Goal: Task Accomplishment & Management: Complete application form

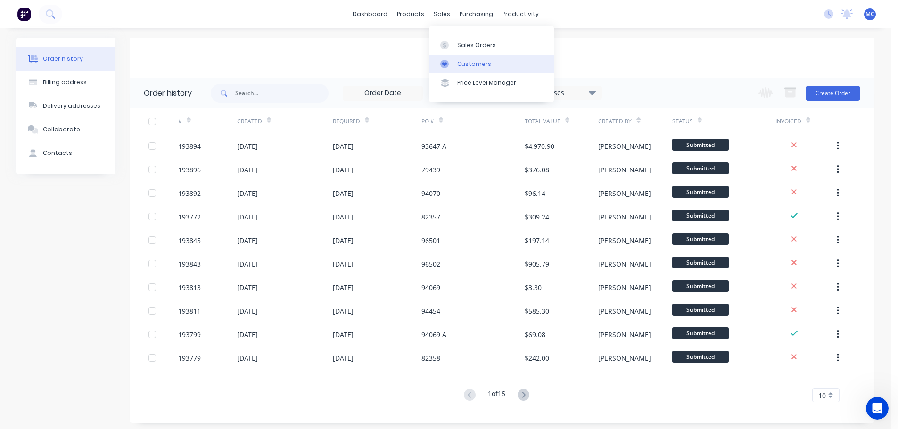
click at [476, 62] on div "Customers" at bounding box center [474, 64] width 34 height 8
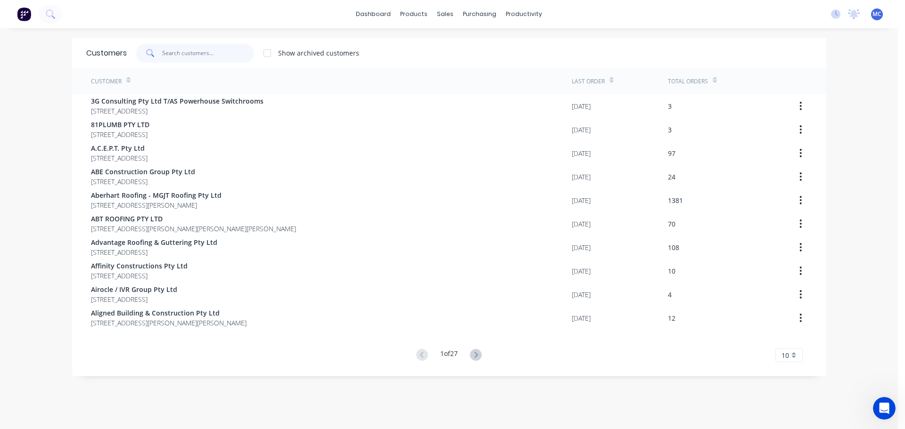
click at [176, 53] on input "text" at bounding box center [208, 53] width 92 height 19
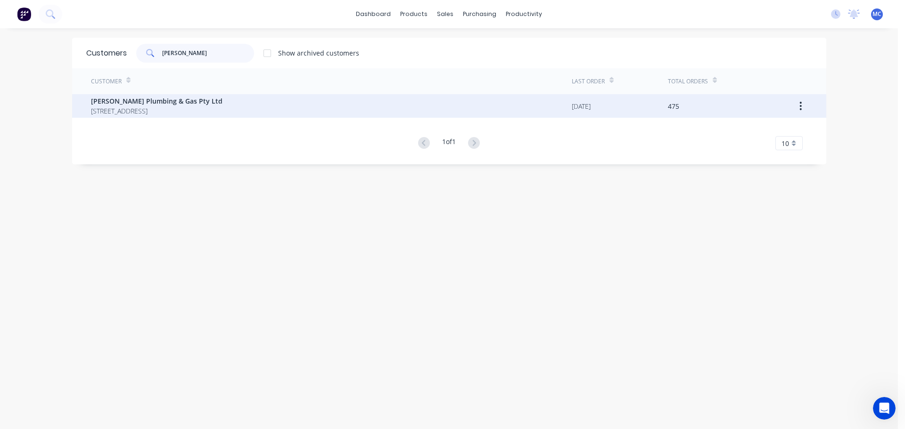
type input "[PERSON_NAME]"
click at [116, 101] on span "[PERSON_NAME] Plumbing & Gas Pty Ltd" at bounding box center [156, 101] width 131 height 10
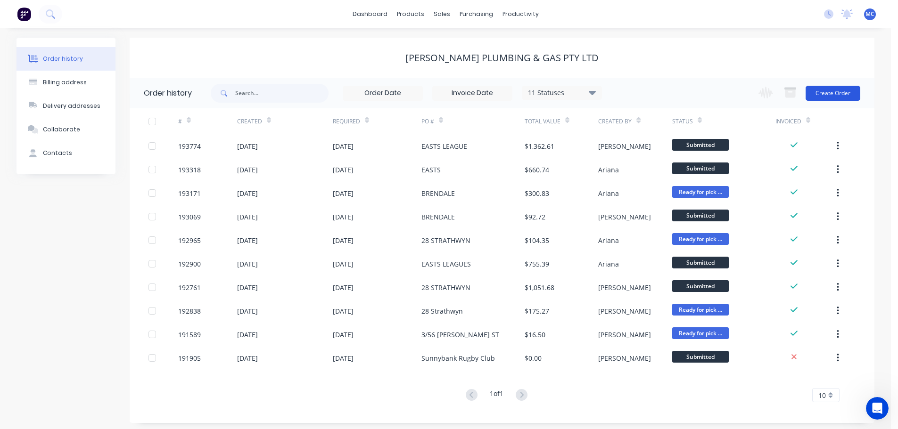
click at [835, 89] on button "Create Order" at bounding box center [832, 93] width 55 height 15
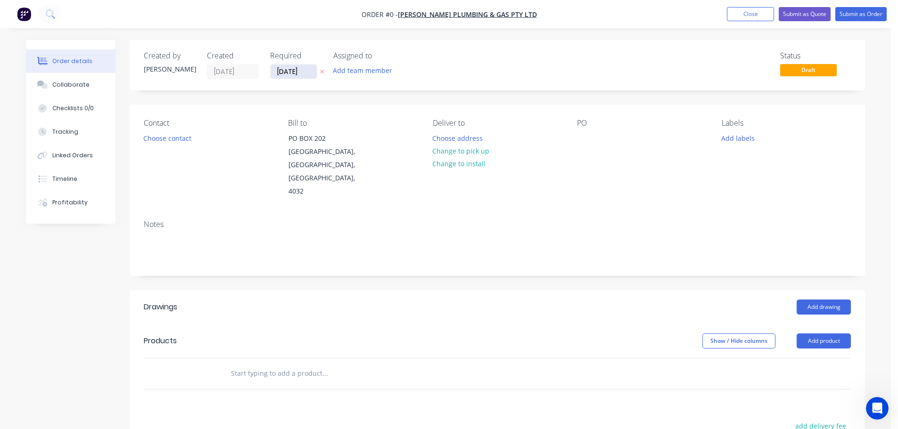
click at [291, 74] on input "[DATE]" at bounding box center [293, 72] width 46 height 14
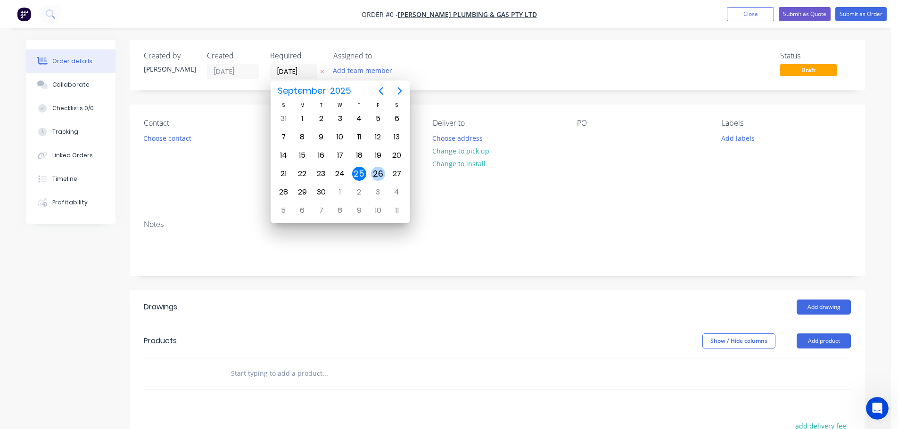
click at [378, 173] on div "26" at bounding box center [378, 174] width 14 height 14
type input "[DATE]"
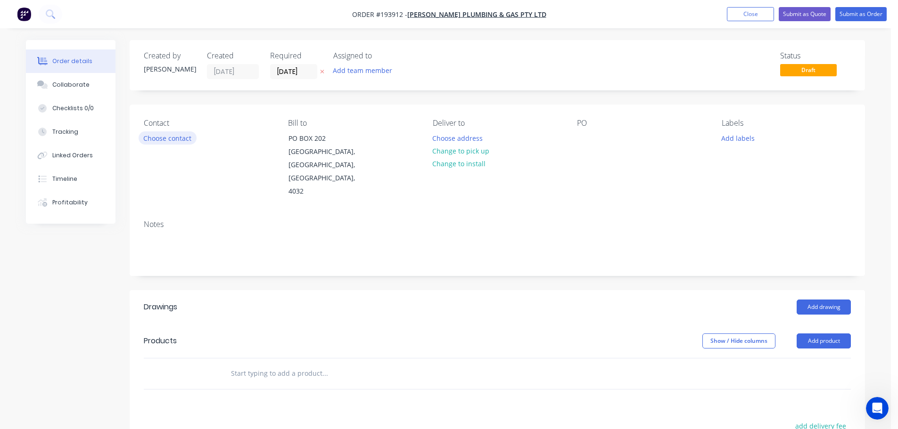
click at [176, 139] on button "Choose contact" at bounding box center [168, 137] width 58 height 13
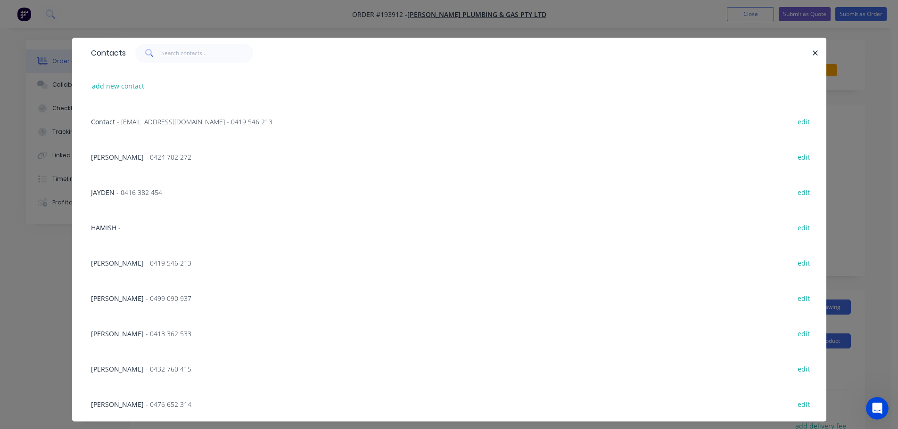
click at [147, 156] on span "- 0424 702 272" at bounding box center [169, 157] width 46 height 9
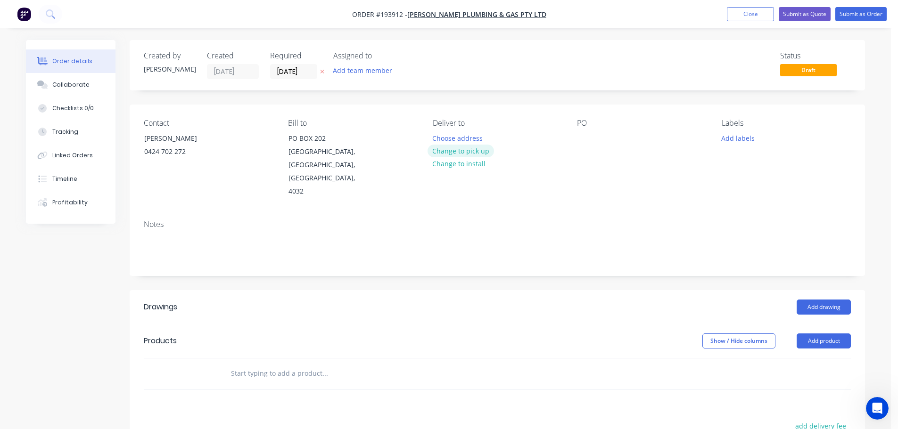
click at [458, 148] on button "Change to pick up" at bounding box center [460, 151] width 67 height 13
click at [438, 139] on div at bounding box center [440, 138] width 15 height 14
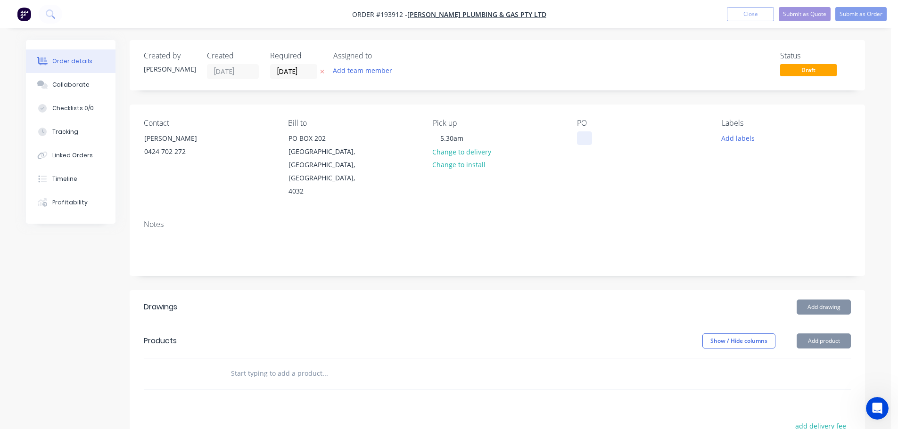
click at [581, 137] on div at bounding box center [584, 138] width 15 height 14
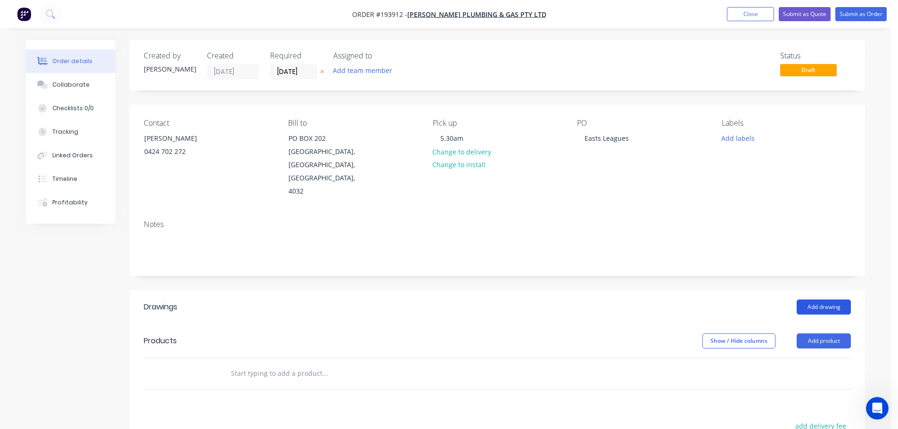
click at [818, 300] on button "Add drawing" at bounding box center [823, 307] width 54 height 15
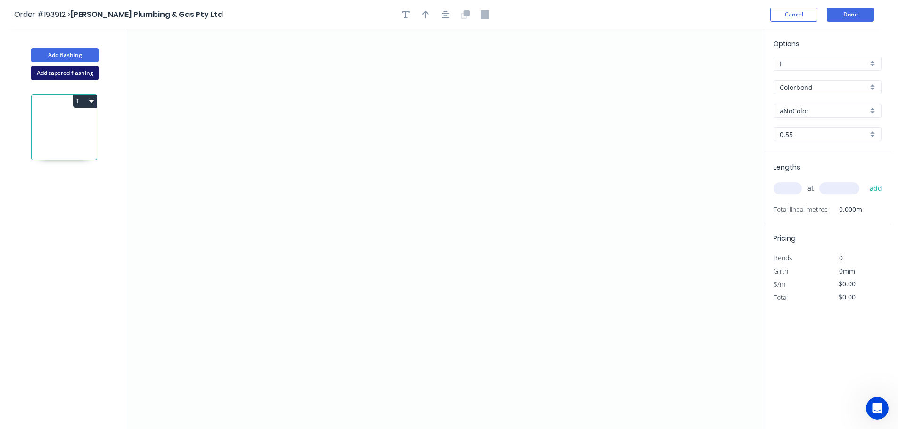
click at [63, 71] on button "Add tapered flashing" at bounding box center [64, 73] width 67 height 14
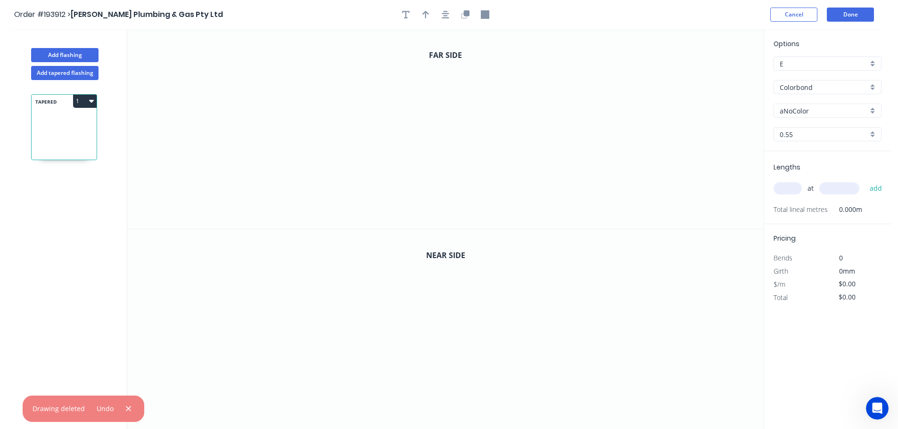
click at [798, 108] on input "aNoColor" at bounding box center [823, 111] width 88 height 10
click at [800, 206] on div "Surfmist" at bounding box center [827, 209] width 107 height 16
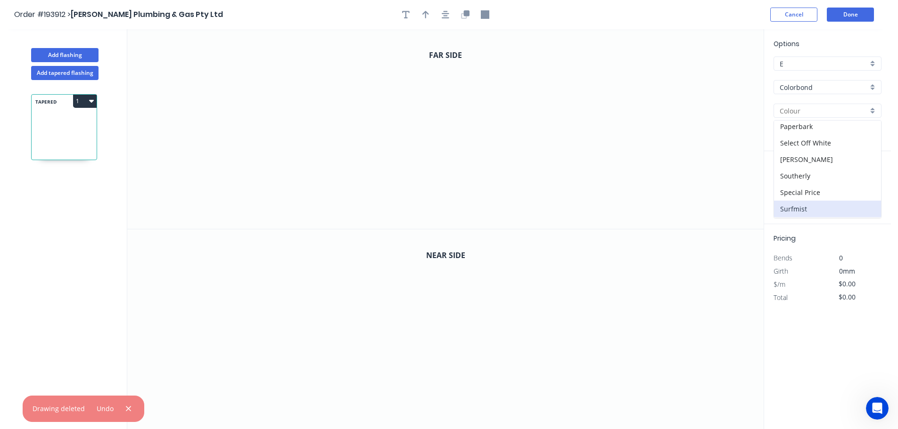
type input "Surfmist"
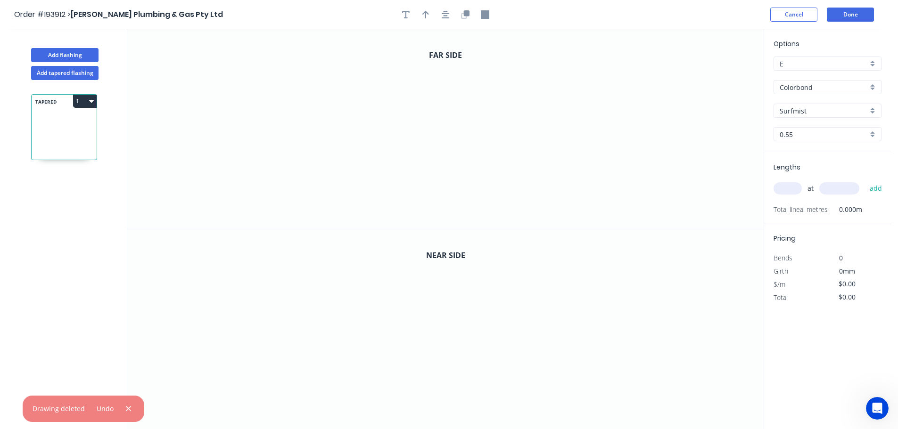
click at [788, 188] on input "text" at bounding box center [787, 188] width 28 height 12
type input "1"
type input "1300"
click at [865, 180] on button "add" at bounding box center [876, 188] width 22 height 16
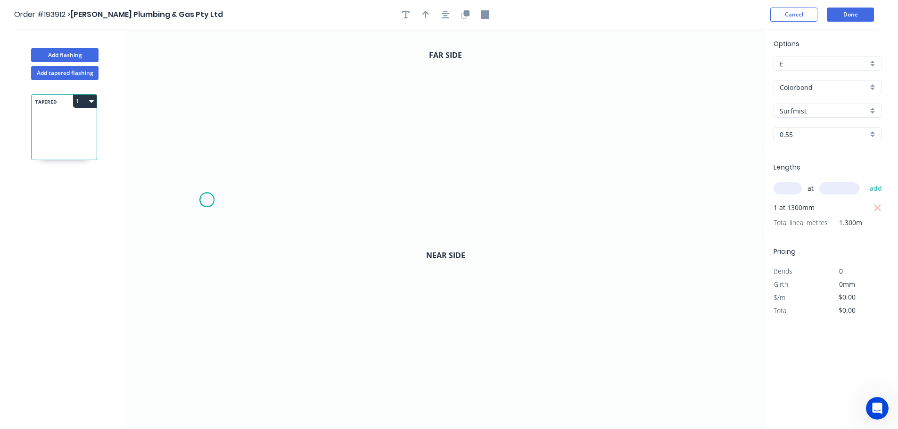
click at [206, 200] on icon "0" at bounding box center [445, 129] width 636 height 200
click at [238, 164] on icon "0" at bounding box center [445, 129] width 636 height 200
click at [448, 161] on icon "0 ?" at bounding box center [445, 129] width 636 height 200
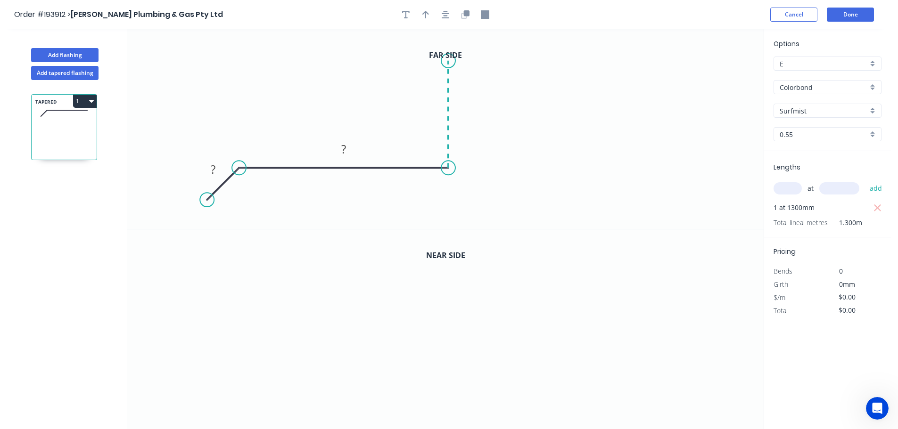
click at [452, 61] on icon "0 ? ?" at bounding box center [445, 129] width 636 height 200
click at [700, 64] on icon "0 ? ? ?" at bounding box center [445, 129] width 636 height 200
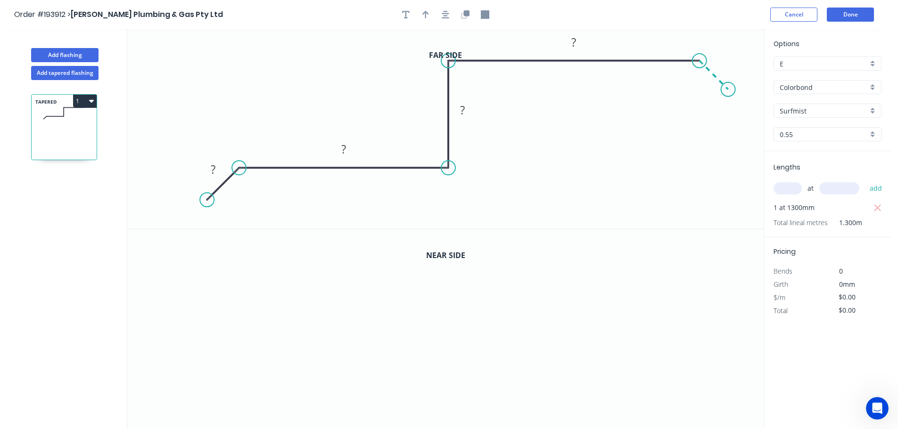
click at [728, 90] on icon "0 ? ? ? ?" at bounding box center [445, 129] width 636 height 200
click at [728, 90] on circle at bounding box center [728, 89] width 14 height 14
click at [427, 13] on icon "button" at bounding box center [425, 15] width 7 height 8
drag, startPoint x: 715, startPoint y: 72, endPoint x: 348, endPoint y: 87, distance: 367.8
click at [348, 87] on icon at bounding box center [348, 80] width 8 height 30
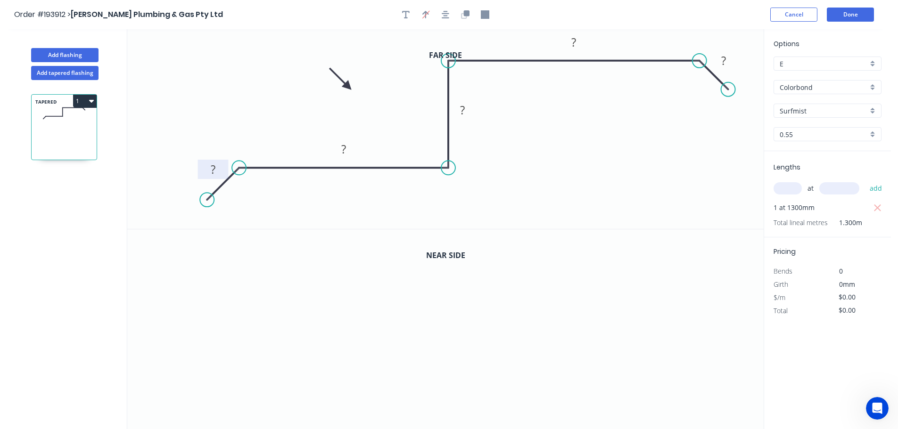
click at [212, 170] on tspan "?" at bounding box center [213, 170] width 5 height 16
click at [466, 16] on icon "button" at bounding box center [467, 13] width 6 height 6
type input "$23.54"
type input "$30.60"
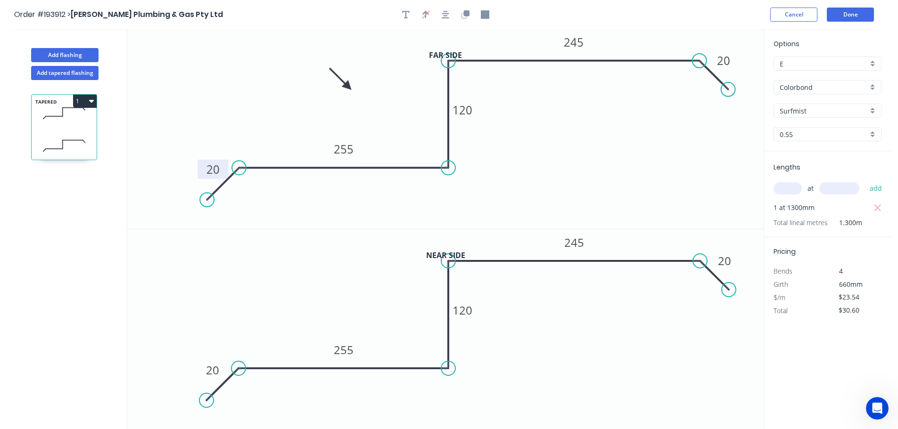
drag, startPoint x: 450, startPoint y: 367, endPoint x: 442, endPoint y: 327, distance: 40.2
click at [453, 359] on icon "0 20 255 120 245 20" at bounding box center [445, 329] width 636 height 200
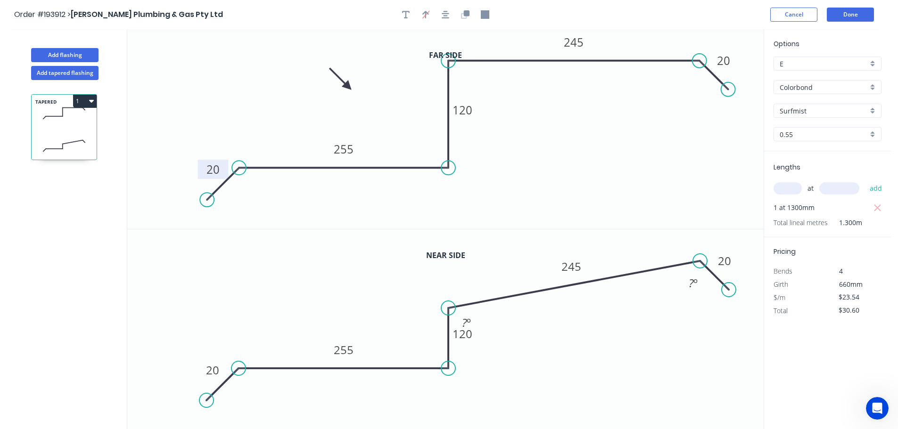
drag, startPoint x: 448, startPoint y: 260, endPoint x: 450, endPoint y: 308, distance: 48.6
click at [450, 308] on circle at bounding box center [448, 308] width 14 height 14
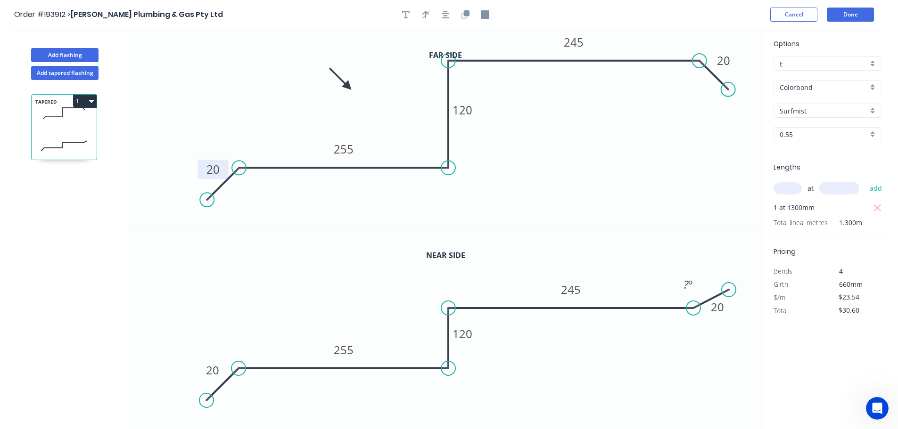
drag, startPoint x: 698, startPoint y: 260, endPoint x: 693, endPoint y: 313, distance: 53.5
click at [693, 313] on circle at bounding box center [693, 308] width 14 height 14
drag, startPoint x: 728, startPoint y: 289, endPoint x: 716, endPoint y: 331, distance: 43.4
click at [716, 331] on circle at bounding box center [716, 331] width 14 height 14
click at [467, 335] on tspan "120" at bounding box center [462, 334] width 20 height 16
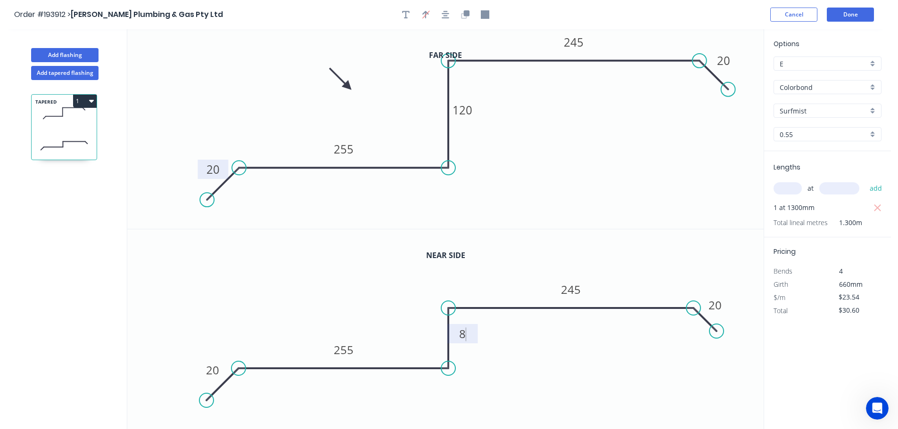
click at [475, 172] on icon "0 20 255 120 245 20" at bounding box center [445, 129] width 636 height 200
type input "$25.23"
type input "$32.80"
click at [61, 53] on button "Add flashing" at bounding box center [64, 55] width 67 height 14
type input "$0.00"
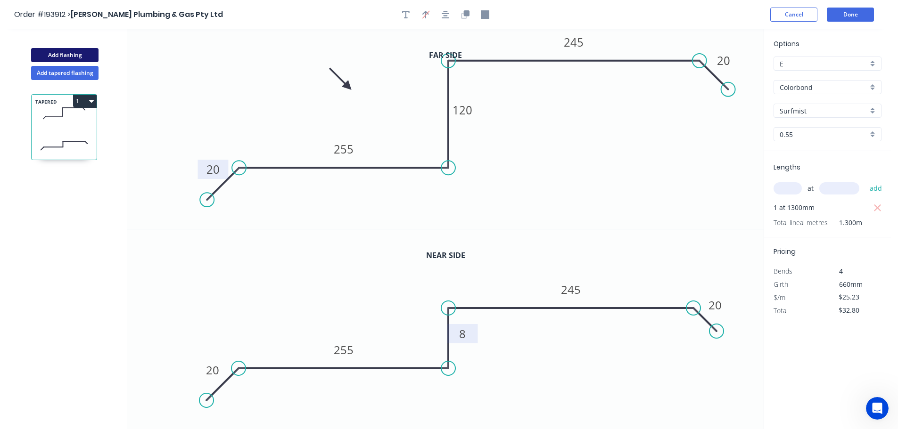
type input "$0.00"
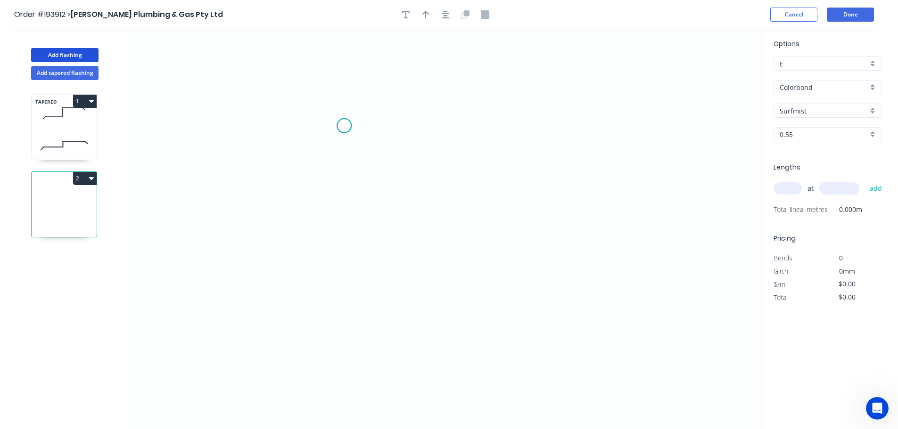
drag, startPoint x: 344, startPoint y: 126, endPoint x: 356, endPoint y: 214, distance: 88.9
click at [344, 127] on icon "0" at bounding box center [445, 229] width 636 height 400
click at [351, 353] on icon "0" at bounding box center [445, 229] width 636 height 400
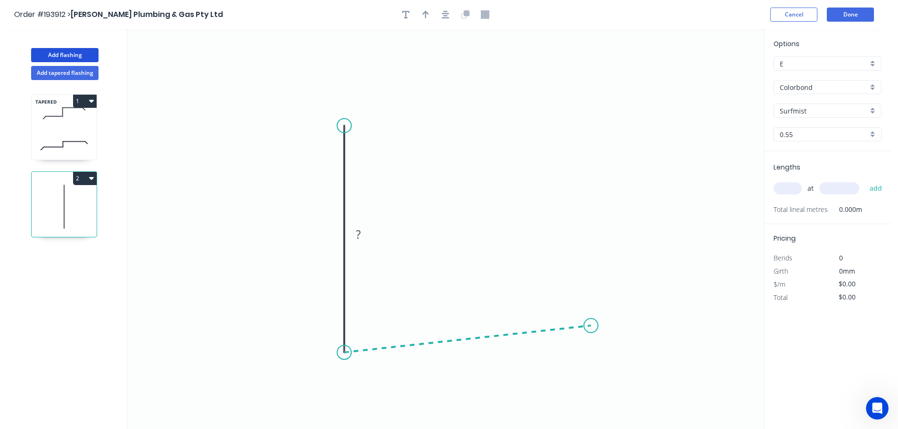
click at [591, 326] on icon "0 ?" at bounding box center [445, 229] width 636 height 400
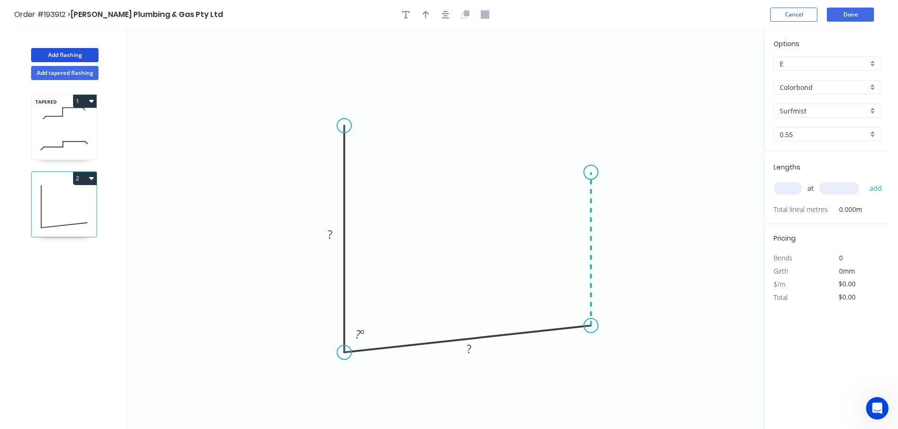
click at [591, 172] on icon at bounding box center [591, 249] width 0 height 154
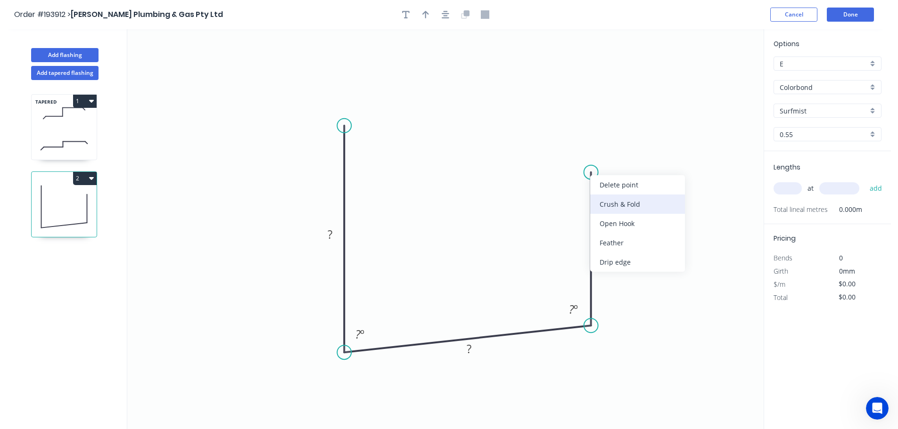
click at [613, 205] on div "Crush & Fold" at bounding box center [637, 204] width 95 height 19
drag, startPoint x: 586, startPoint y: 150, endPoint x: 564, endPoint y: 162, distance: 25.1
click at [564, 162] on rect at bounding box center [549, 166] width 38 height 19
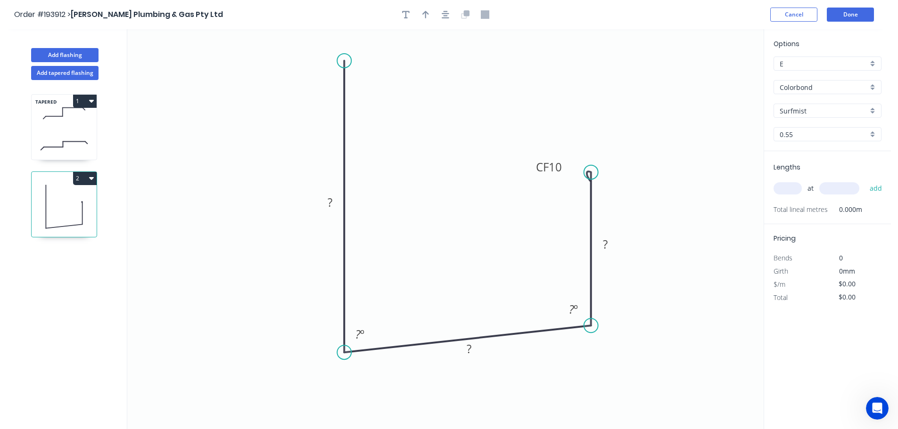
drag, startPoint x: 345, startPoint y: 78, endPoint x: 344, endPoint y: 61, distance: 17.1
click at [344, 61] on circle at bounding box center [344, 61] width 14 height 14
click at [375, 94] on div "Crush & Fold" at bounding box center [391, 92] width 95 height 19
drag, startPoint x: 376, startPoint y: 88, endPoint x: 371, endPoint y: 76, distance: 13.1
click at [376, 86] on div "Flip bend" at bounding box center [389, 87] width 95 height 19
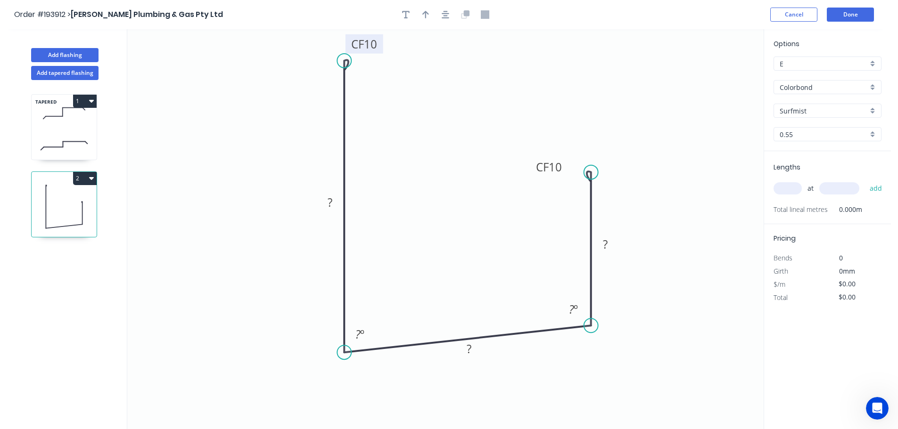
drag, startPoint x: 384, startPoint y: 44, endPoint x: 381, endPoint y: 49, distance: 5.9
click at [388, 53] on icon "0 CF 10 ? ? CF 10 ? ? º ? º" at bounding box center [445, 229] width 636 height 400
drag, startPoint x: 385, startPoint y: 50, endPoint x: 406, endPoint y: 69, distance: 28.0
click at [410, 74] on rect at bounding box center [393, 71] width 38 height 19
click at [397, 66] on tspan "10" at bounding box center [397, 70] width 13 height 16
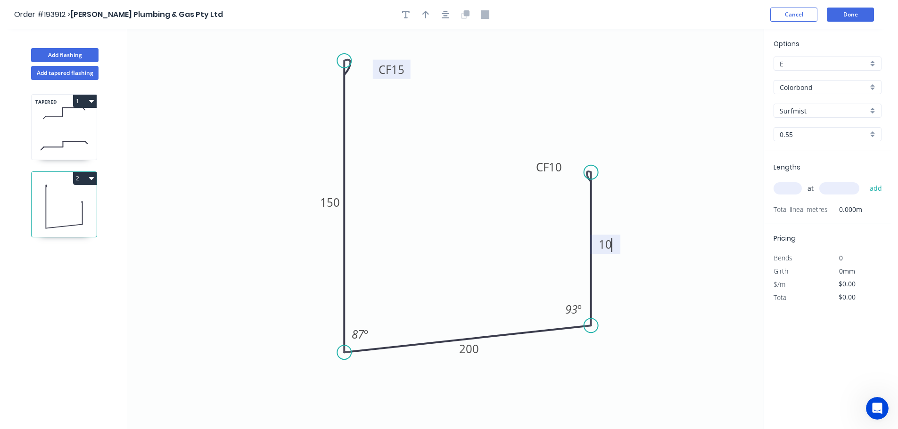
type input "$18.73"
click at [785, 186] on input "text" at bounding box center [787, 188] width 28 height 12
type input "1"
type input "1000"
click at [865, 180] on button "add" at bounding box center [876, 188] width 22 height 16
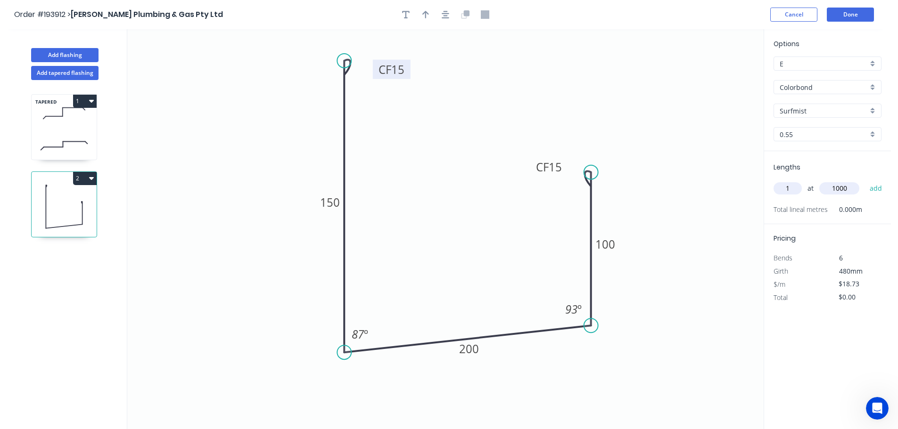
type input "$18.73"
click at [425, 14] on icon "button" at bounding box center [425, 15] width 7 height 8
drag, startPoint x: 718, startPoint y: 75, endPoint x: 275, endPoint y: 115, distance: 445.2
click at [275, 115] on icon at bounding box center [274, 104] width 8 height 30
click at [855, 20] on button "Done" at bounding box center [849, 15] width 47 height 14
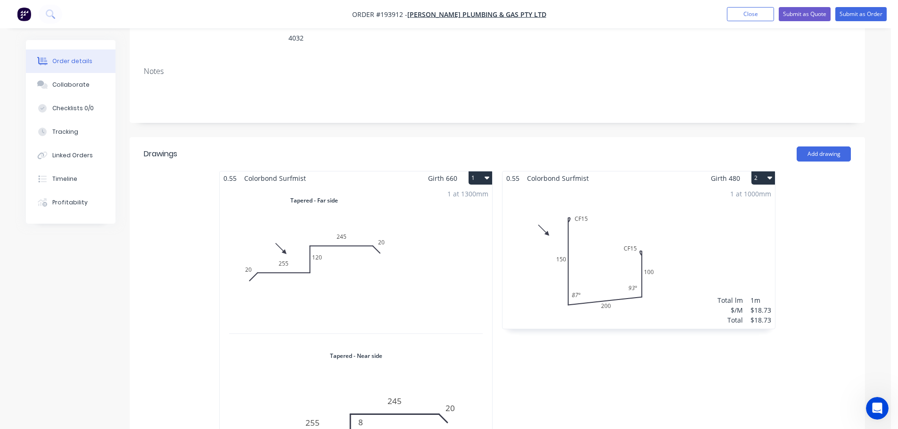
scroll to position [188, 0]
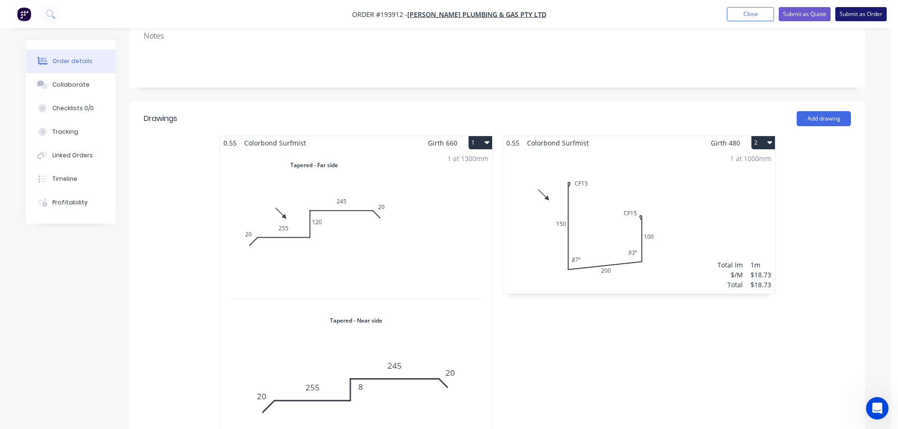
click at [872, 10] on button "Submit as Order" at bounding box center [860, 14] width 51 height 14
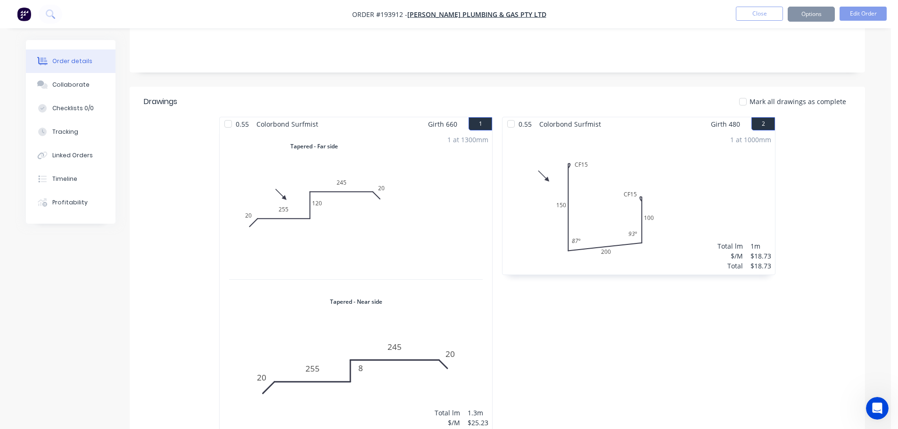
scroll to position [0, 0]
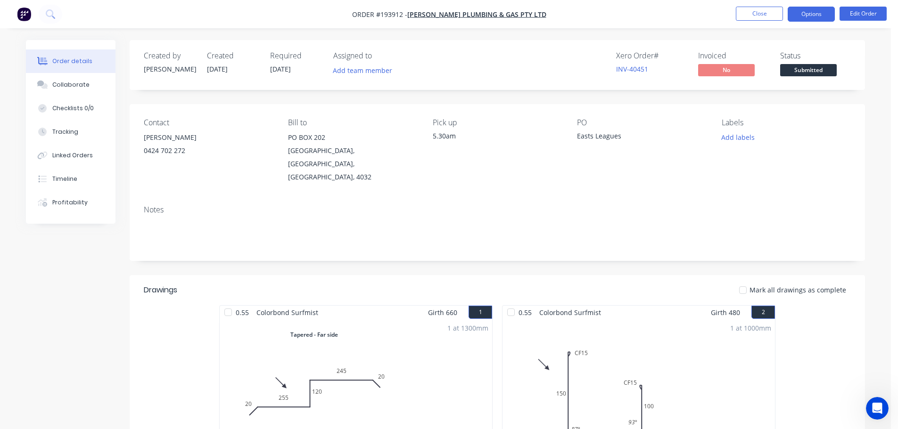
click at [815, 16] on button "Options" at bounding box center [810, 14] width 47 height 15
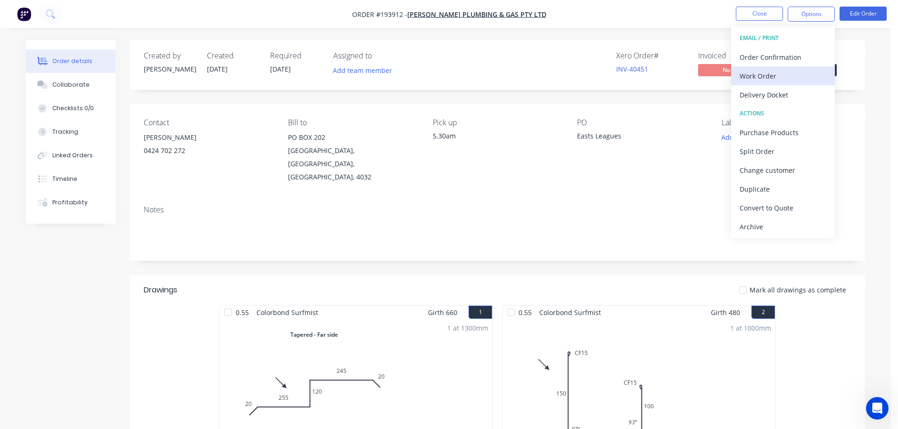
click at [763, 71] on div "Work Order" at bounding box center [782, 76] width 87 height 14
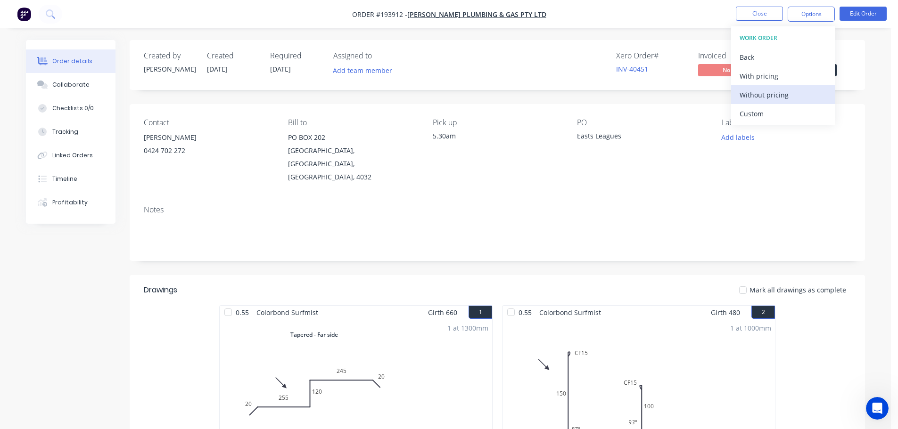
click at [759, 92] on div "Without pricing" at bounding box center [782, 95] width 87 height 14
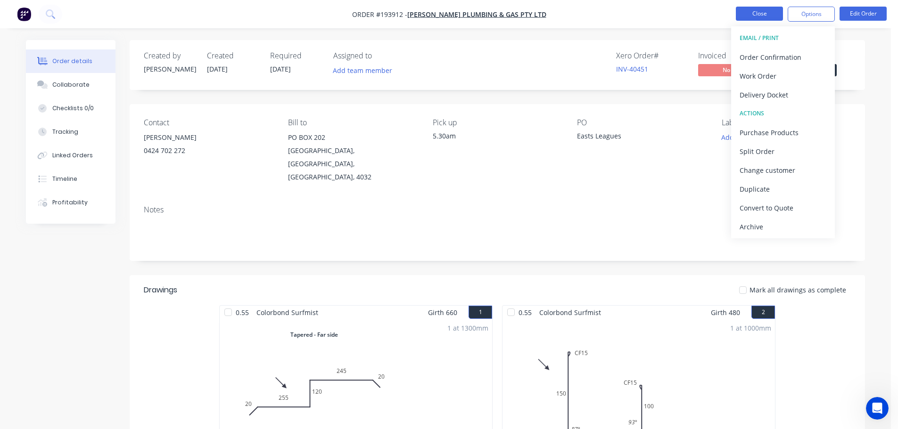
click at [756, 15] on button "Close" at bounding box center [759, 14] width 47 height 14
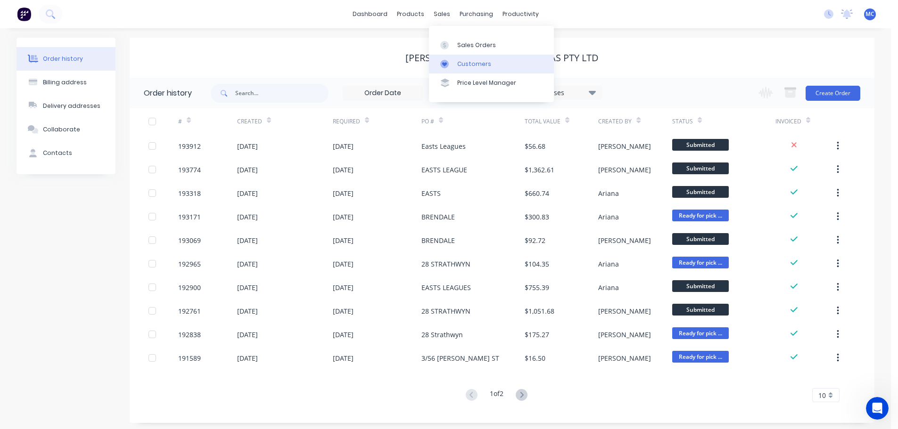
click at [467, 64] on div "Customers" at bounding box center [474, 64] width 34 height 8
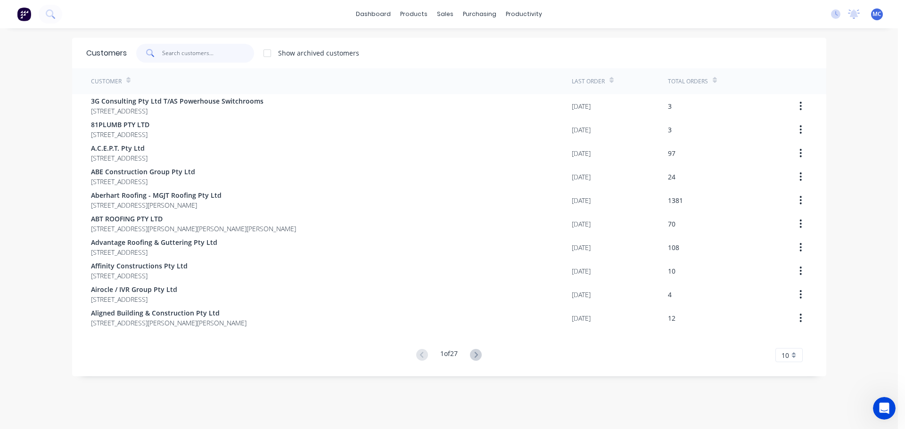
click at [170, 56] on input "text" at bounding box center [208, 53] width 92 height 19
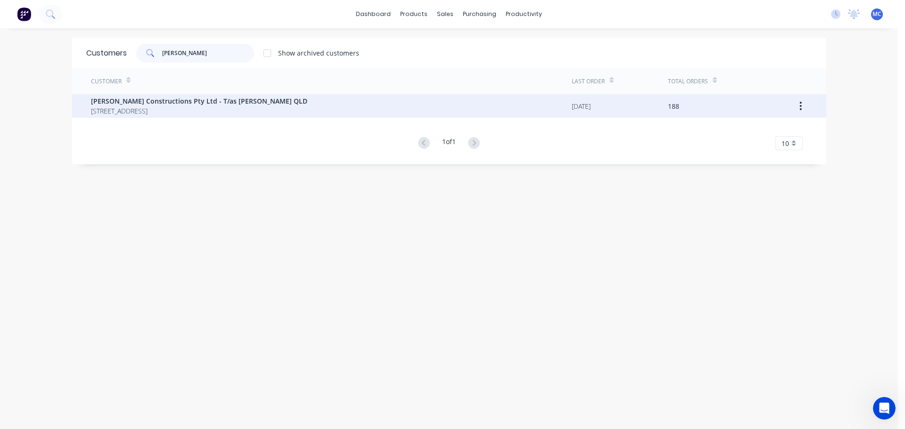
type input "[PERSON_NAME]"
click at [170, 106] on span "[STREET_ADDRESS]" at bounding box center [199, 111] width 216 height 10
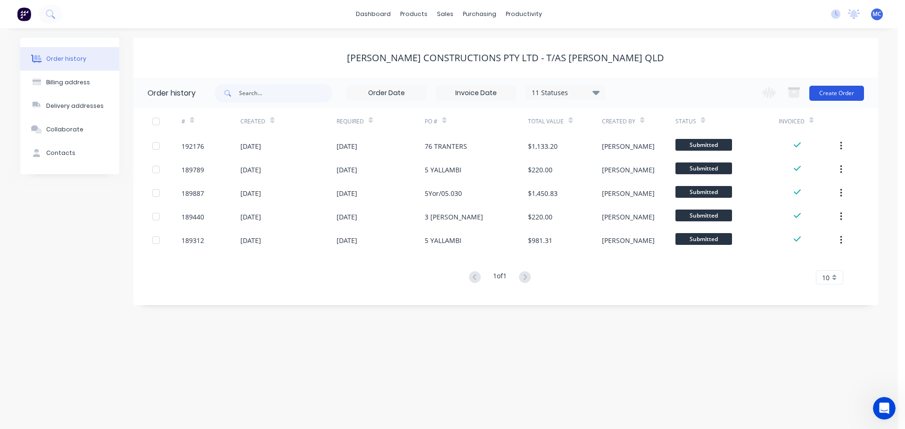
click at [848, 91] on button "Create Order" at bounding box center [836, 93] width 55 height 15
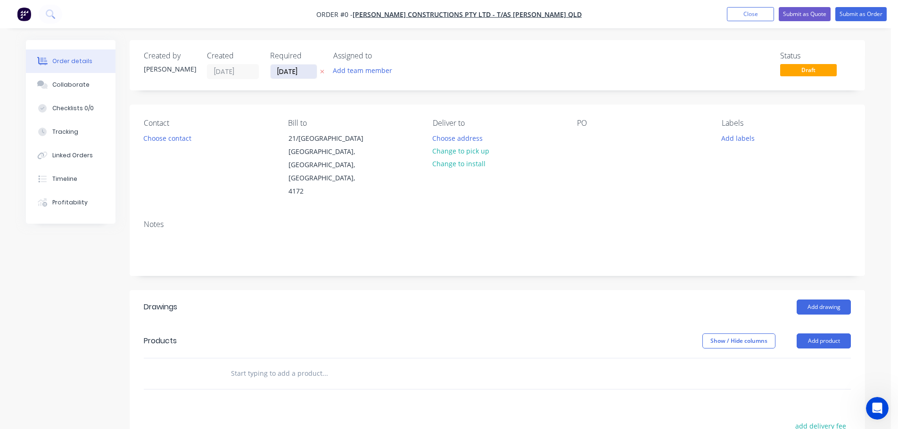
click at [298, 74] on input "[DATE]" at bounding box center [293, 72] width 46 height 14
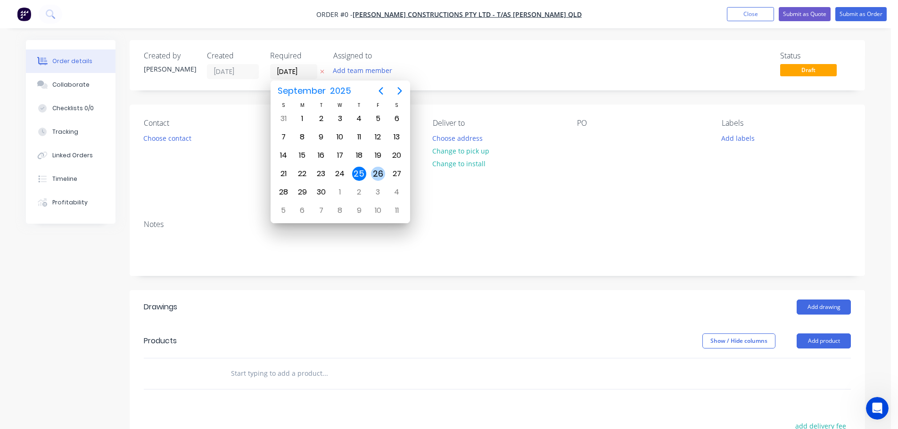
click at [377, 175] on div "26" at bounding box center [378, 174] width 14 height 14
type input "[DATE]"
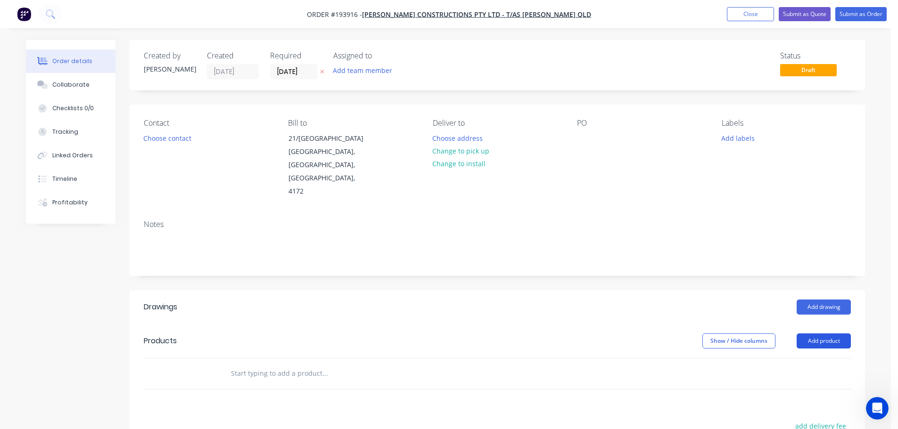
click at [826, 334] on button "Add product" at bounding box center [823, 341] width 54 height 15
click at [796, 358] on div "Product catalogue" at bounding box center [805, 365] width 73 height 14
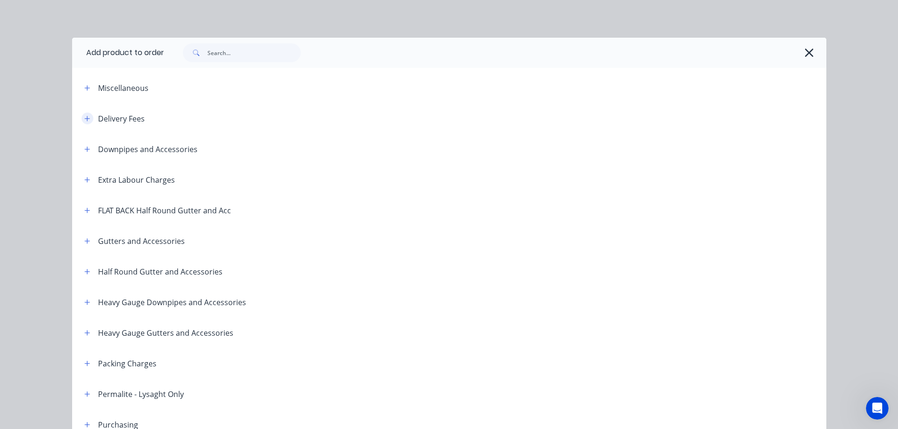
click at [84, 119] on icon "button" at bounding box center [87, 118] width 6 height 7
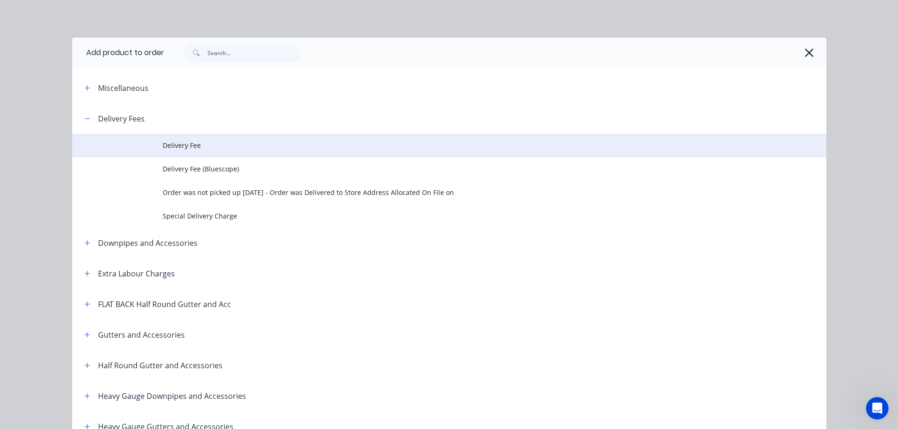
click at [180, 141] on span "Delivery Fee" at bounding box center [428, 145] width 531 height 10
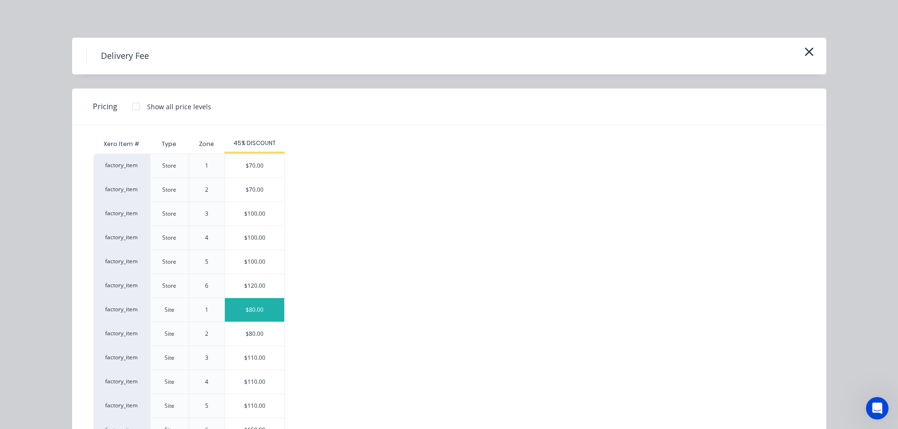
click at [250, 308] on div "$80.00" at bounding box center [254, 310] width 59 height 24
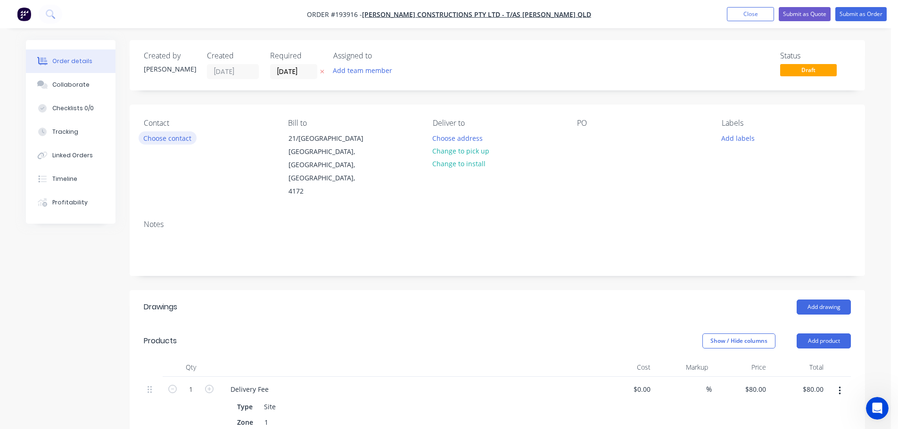
click at [164, 138] on button "Choose contact" at bounding box center [168, 137] width 58 height 13
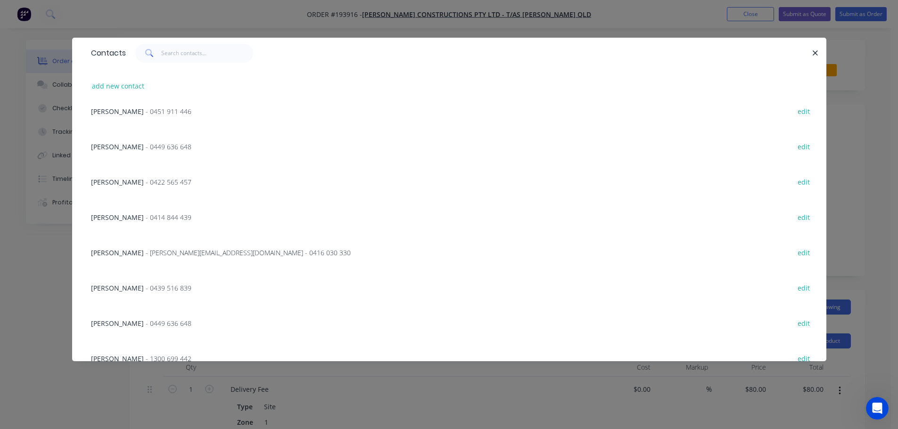
scroll to position [94, 0]
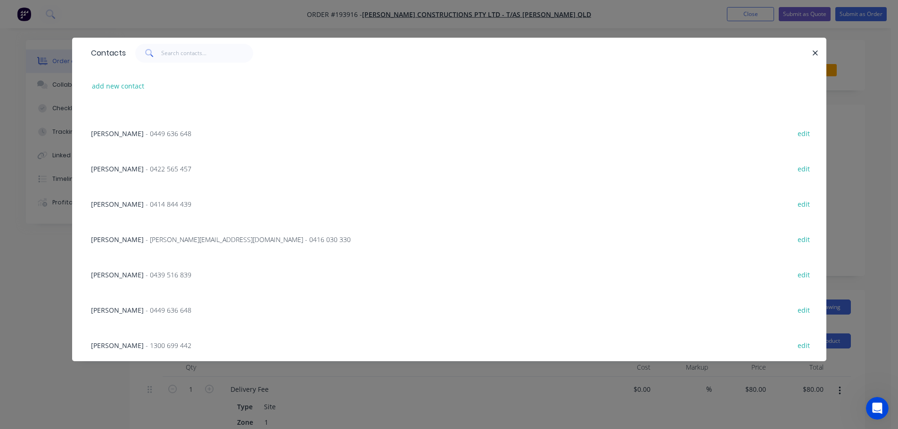
click at [178, 238] on span "- [PERSON_NAME][EMAIL_ADDRESS][DOMAIN_NAME] - 0416 030 330" at bounding box center [248, 239] width 205 height 9
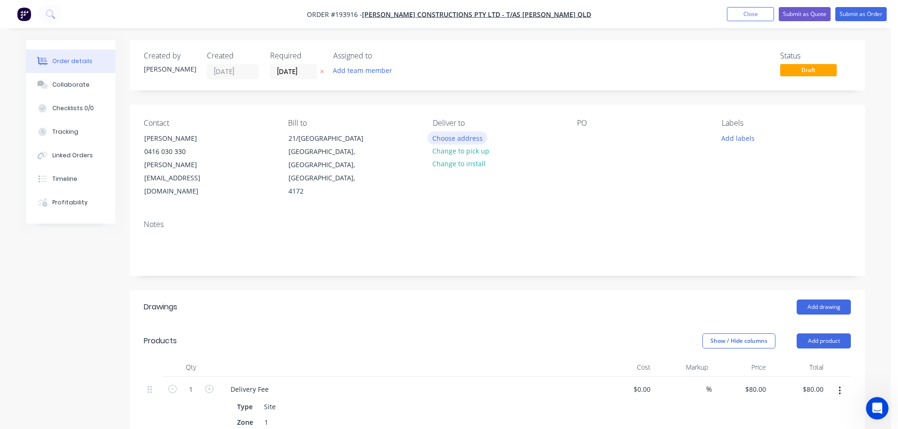
click at [469, 134] on button "Choose address" at bounding box center [457, 137] width 60 height 13
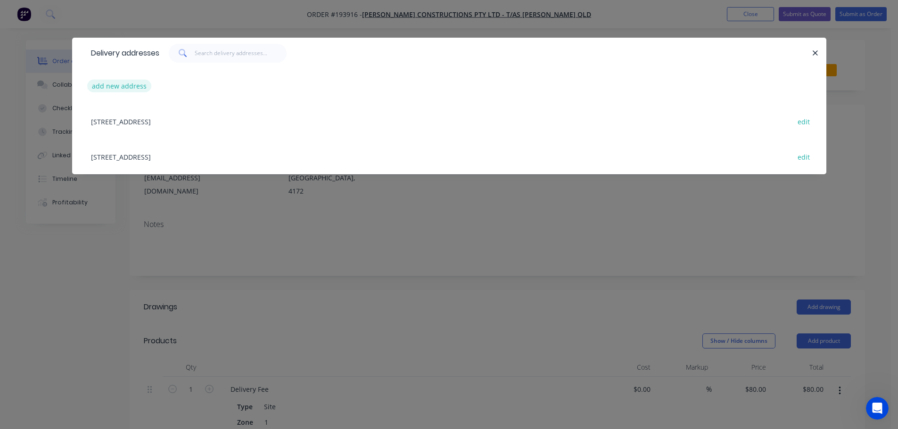
click at [120, 87] on button "add new address" at bounding box center [119, 86] width 65 height 13
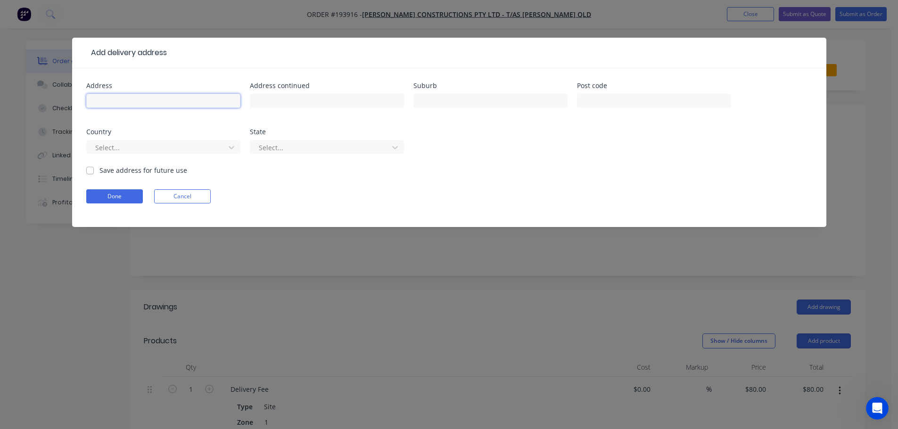
click at [123, 99] on input "text" at bounding box center [163, 101] width 154 height 14
type input "Lot [STREET_ADDRESS]"
type input "Keperra"
click button "Done" at bounding box center [114, 196] width 57 height 14
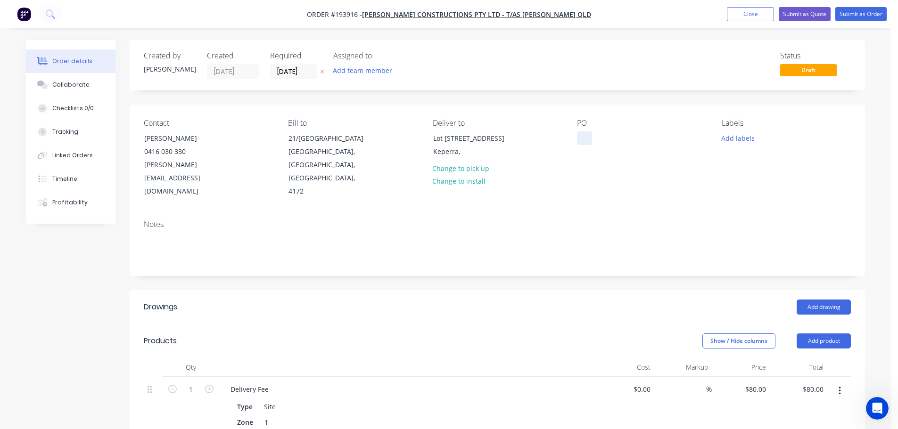
click at [587, 139] on div at bounding box center [584, 138] width 15 height 14
click at [817, 300] on button "Add drawing" at bounding box center [823, 307] width 54 height 15
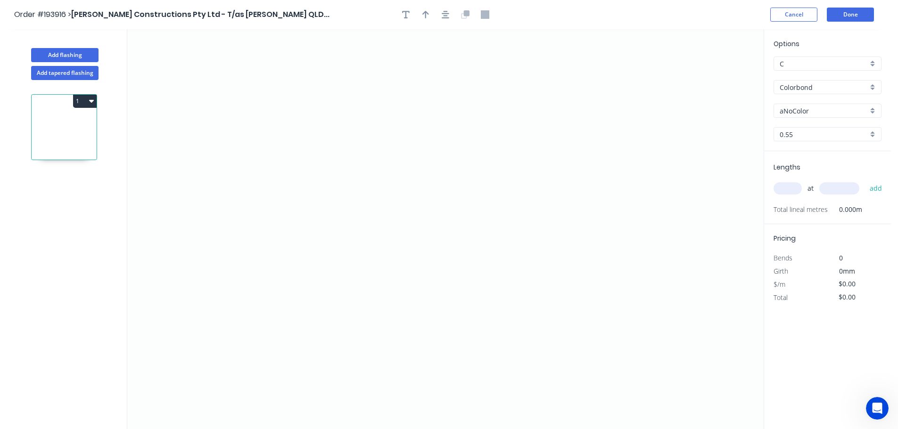
click at [804, 107] on input "aNoColor" at bounding box center [823, 111] width 88 height 10
click at [797, 170] on div "Monument" at bounding box center [827, 171] width 107 height 16
type input "Monument"
click at [356, 96] on icon "0" at bounding box center [445, 229] width 636 height 400
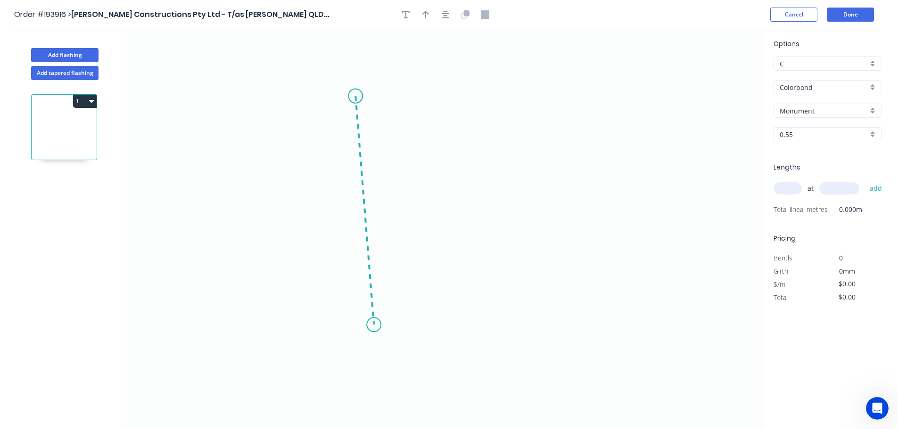
click at [374, 325] on icon "0" at bounding box center [445, 229] width 636 height 400
click at [472, 325] on icon "0 ?" at bounding box center [445, 229] width 636 height 400
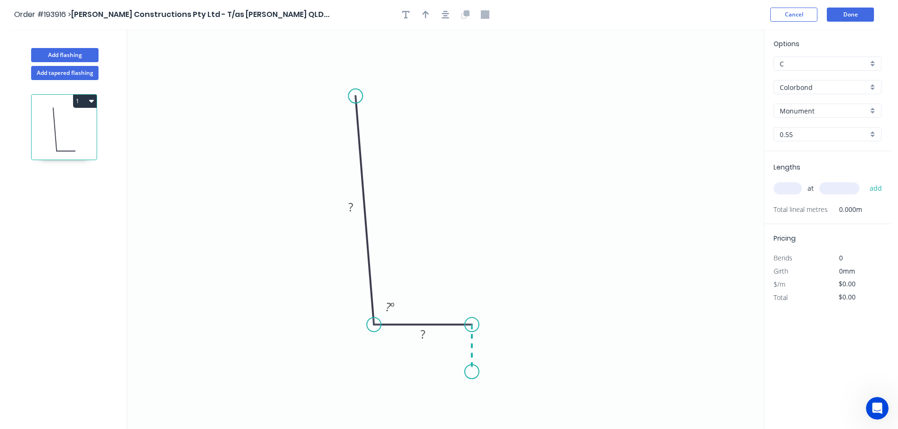
click at [473, 372] on icon "0 ? ? ? º" at bounding box center [445, 229] width 636 height 400
click at [426, 13] on icon "button" at bounding box center [425, 15] width 7 height 8
click at [717, 75] on icon at bounding box center [716, 65] width 8 height 30
drag, startPoint x: 717, startPoint y: 75, endPoint x: 468, endPoint y: 179, distance: 270.1
click at [539, 161] on icon at bounding box center [552, 146] width 27 height 27
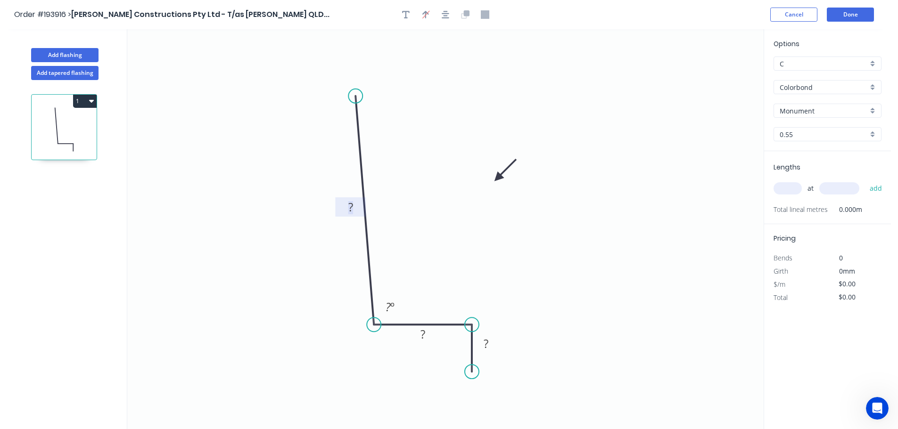
click at [351, 206] on tspan "?" at bounding box center [350, 207] width 5 height 16
click at [786, 189] on input "text" at bounding box center [787, 188] width 28 height 12
type input "$12.89"
type input "2"
type input "900"
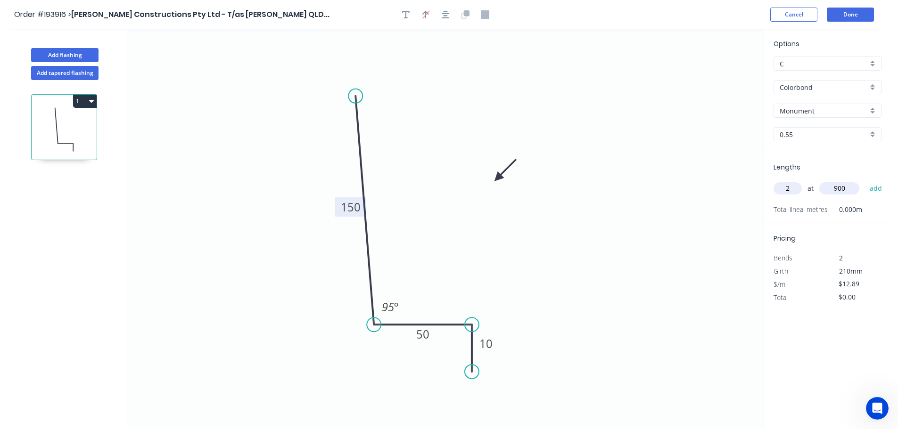
click at [865, 180] on button "add" at bounding box center [876, 188] width 22 height 16
type input "$25.78"
type input "4"
type input "1200"
click at [865, 180] on button "add" at bounding box center [876, 188] width 22 height 16
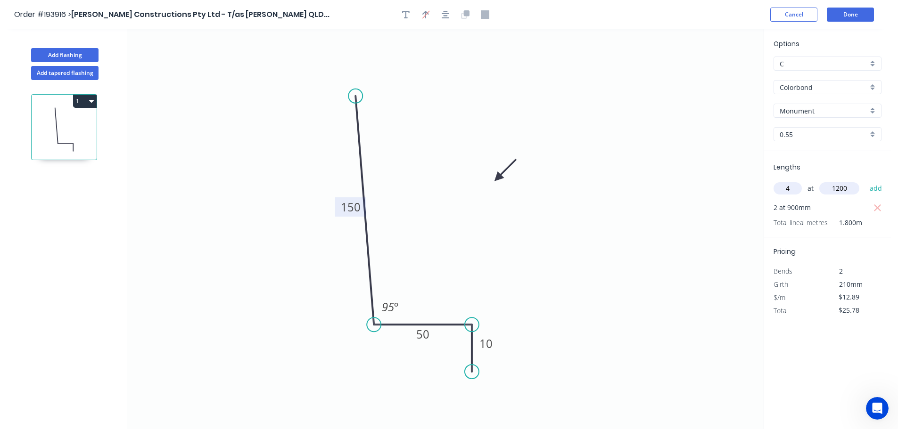
type input "$87.65"
type input "1"
type input "1300"
click at [865, 180] on button "add" at bounding box center [876, 188] width 22 height 16
type input "$104.41"
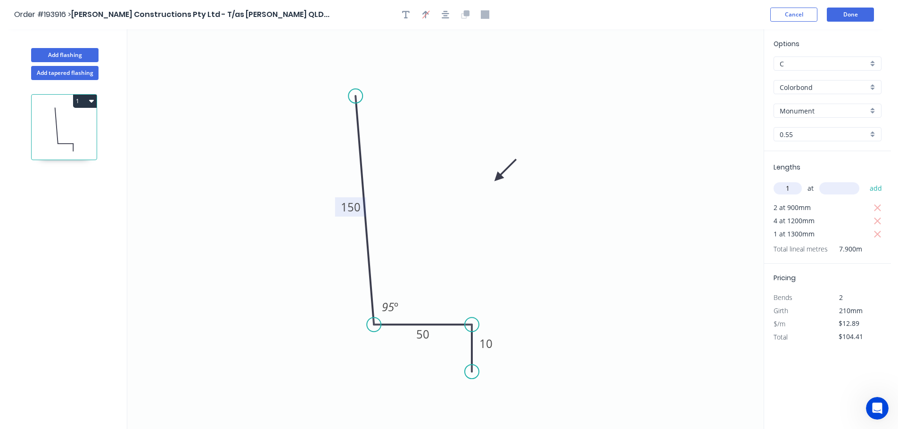
type input "1"
type input "1800"
click at [865, 180] on button "add" at bounding box center [876, 188] width 22 height 16
type input "$127.61"
type input "1"
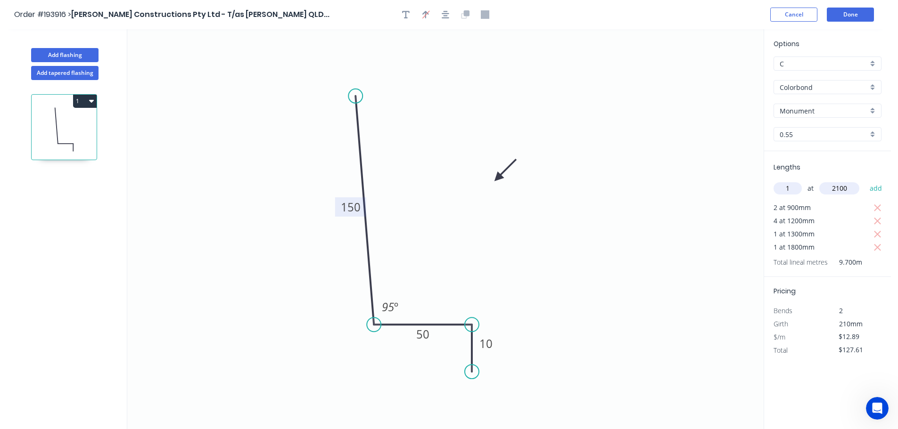
type input "2100"
click at [865, 180] on button "add" at bounding box center [876, 188] width 22 height 16
type input "$154.68"
type input "1"
type input "2200"
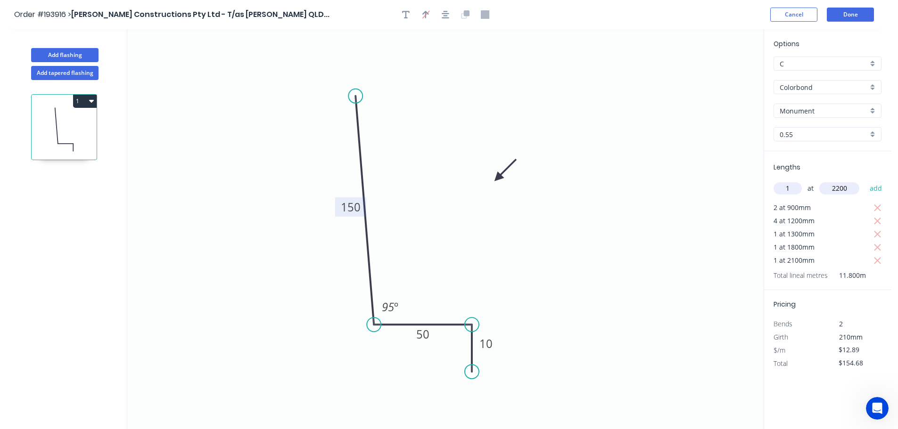
click at [865, 180] on button "add" at bounding box center [876, 188] width 22 height 16
type input "$183.04"
type input "3"
type input "2400"
click at [865, 180] on button "add" at bounding box center [876, 188] width 22 height 16
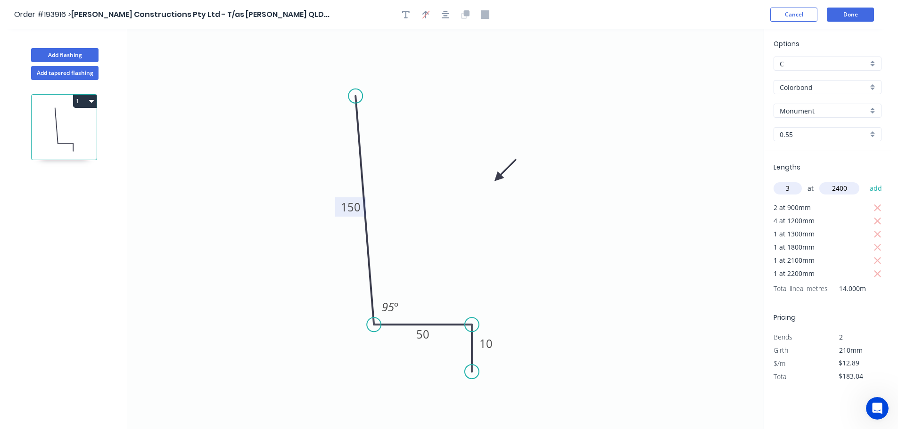
type input "$275.85"
type input "4"
type input "2700"
click at [865, 180] on button "add" at bounding box center [876, 188] width 22 height 16
type input "$415.06"
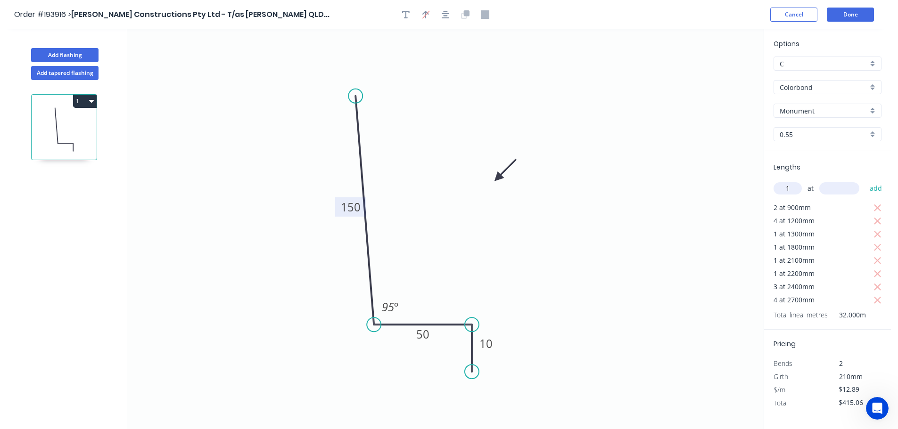
type input "1"
type input "3300"
click at [865, 180] on button "add" at bounding box center [876, 188] width 22 height 16
type input "$457.60"
type input "1"
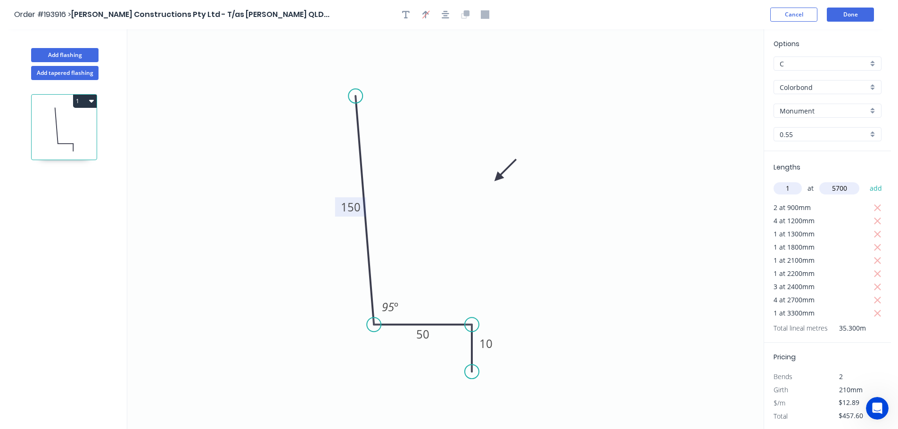
type input "5700"
click at [865, 180] on button "add" at bounding box center [876, 188] width 22 height 16
type input "$531.07"
type input "1"
type input "4000"
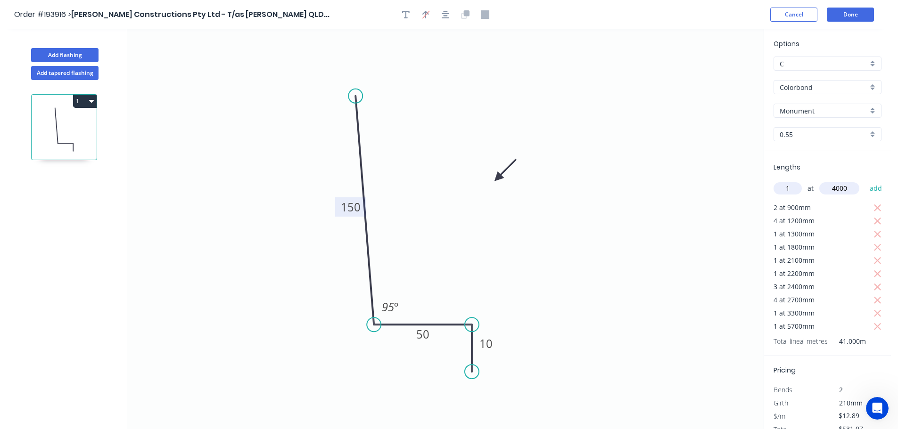
click at [865, 180] on button "add" at bounding box center [876, 188] width 22 height 16
type input "$582.63"
click at [848, 11] on button "Done" at bounding box center [849, 15] width 47 height 14
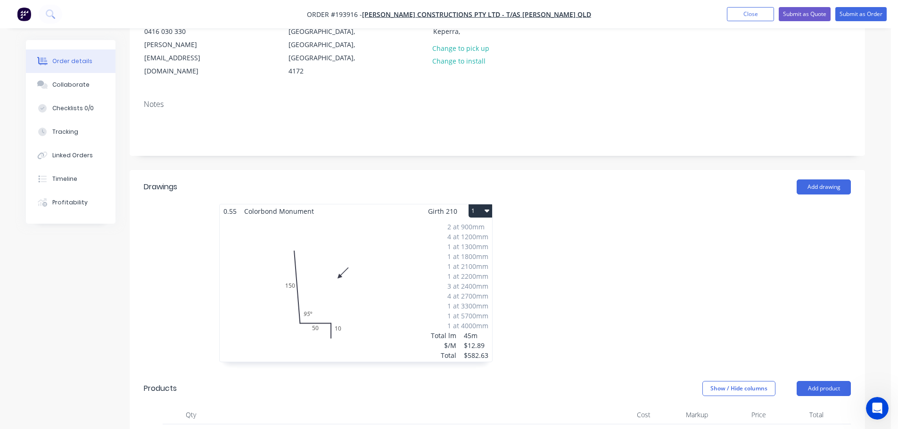
scroll to position [141, 0]
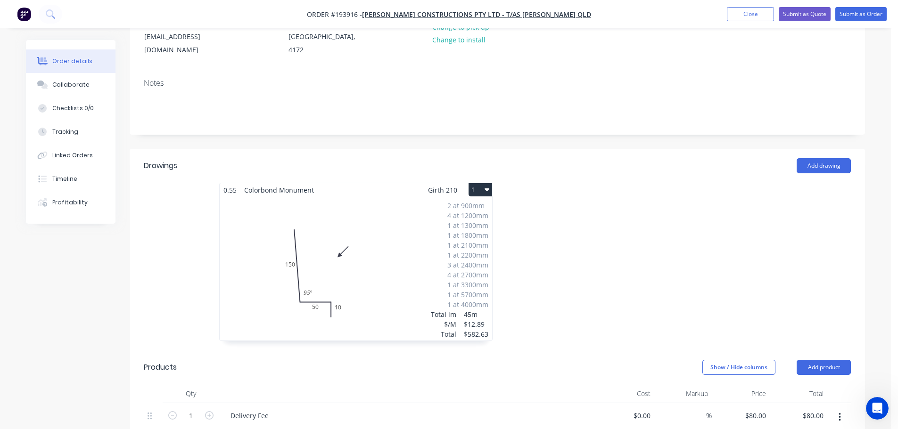
click at [383, 221] on div "2 at 900mm 4 at 1200mm 1 at 1300mm 1 at 1800mm 1 at 2100mm 1 at 2200mm 3 at 240…" at bounding box center [356, 269] width 272 height 144
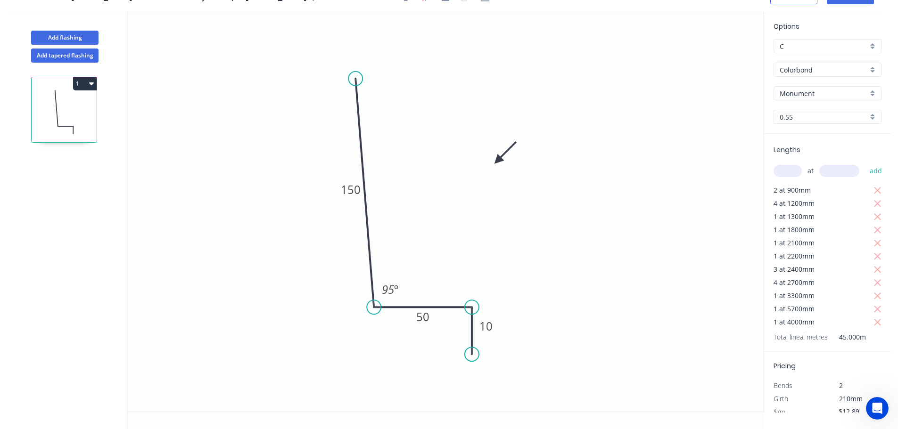
click at [88, 80] on button "1" at bounding box center [85, 83] width 24 height 13
click at [34, 106] on div "Duplicate" at bounding box center [52, 107] width 73 height 14
type input "$0.00"
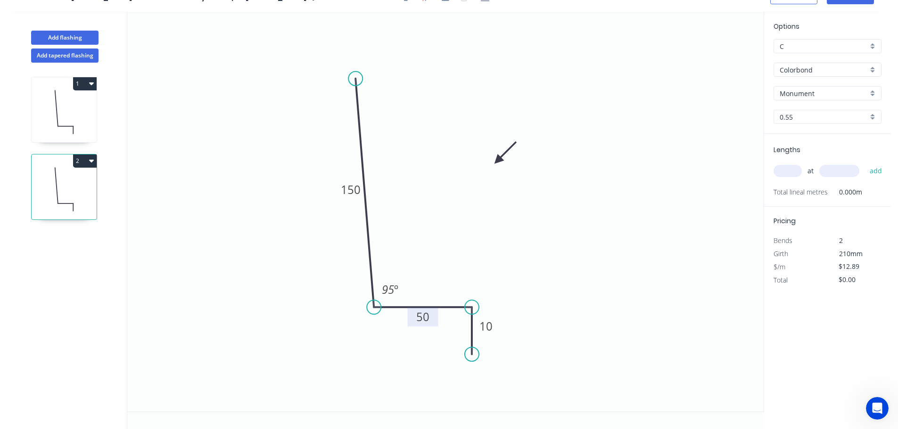
click at [423, 319] on tspan "50" at bounding box center [422, 317] width 13 height 16
click at [788, 173] on input "text" at bounding box center [787, 171] width 28 height 12
type input "3"
type input "900"
click at [865, 163] on button "add" at bounding box center [876, 171] width 22 height 16
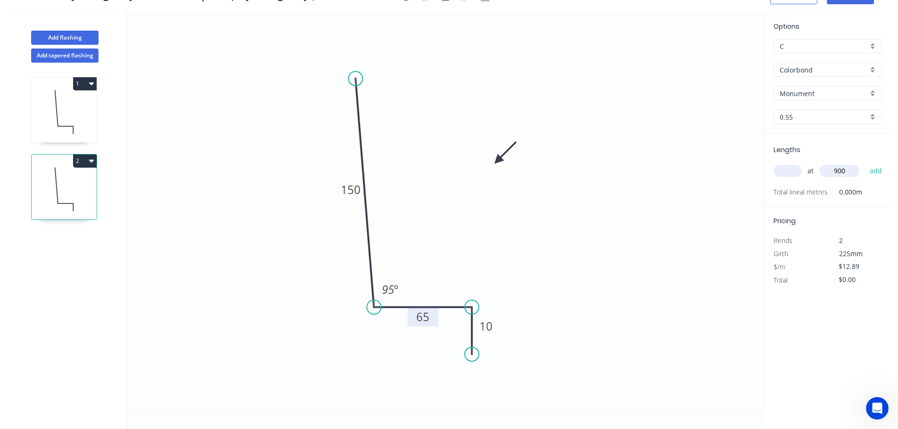
type input "$38.67"
type input "1"
type input "2100"
click at [865, 163] on button "add" at bounding box center [876, 171] width 22 height 16
type input "$65.74"
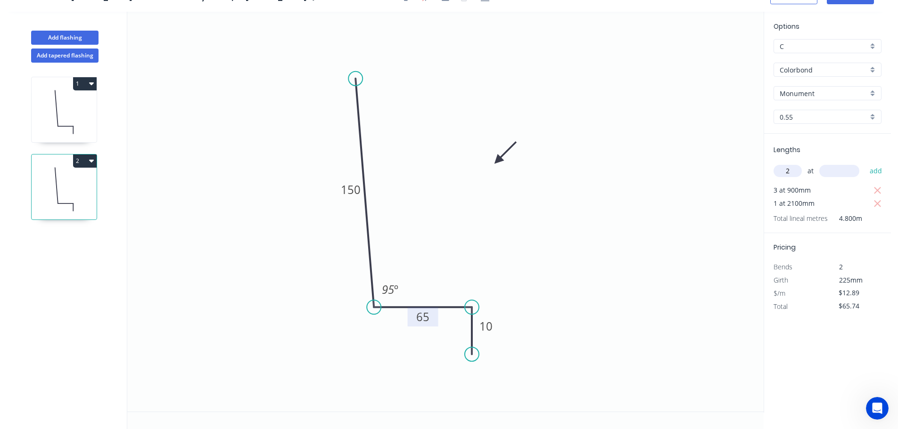
type input "2"
type input "3100"
click at [865, 163] on button "add" at bounding box center [876, 171] width 22 height 16
type input "$145.66"
type input "1"
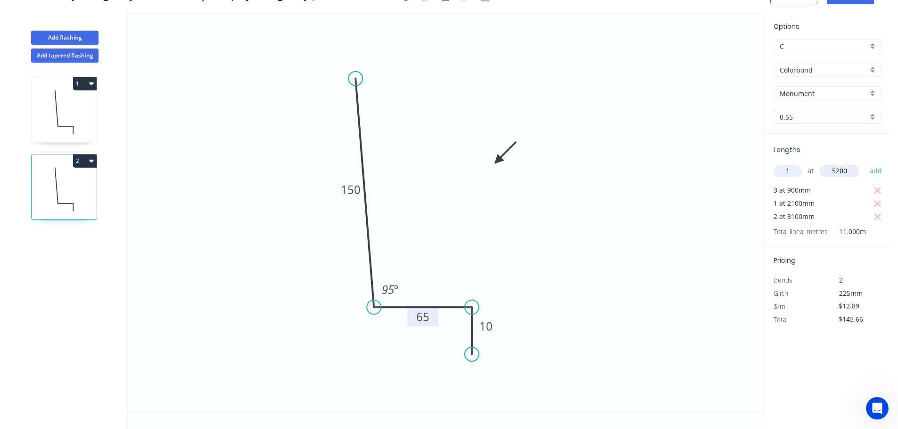
type input "5200"
click at [865, 163] on button "add" at bounding box center [876, 171] width 22 height 16
type input "$212.69"
type input "1"
type input "4000"
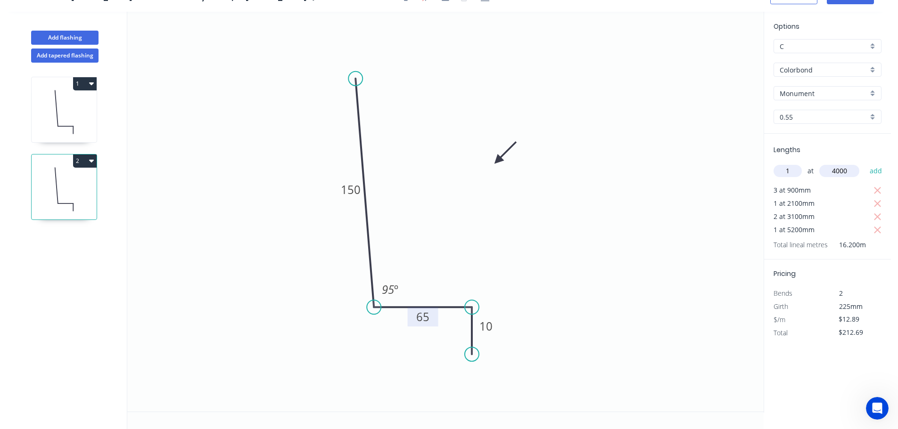
click at [865, 163] on button "add" at bounding box center [876, 171] width 22 height 16
type input "$264.25"
click at [70, 36] on button "Add flashing" at bounding box center [64, 38] width 67 height 14
type input "$0.00"
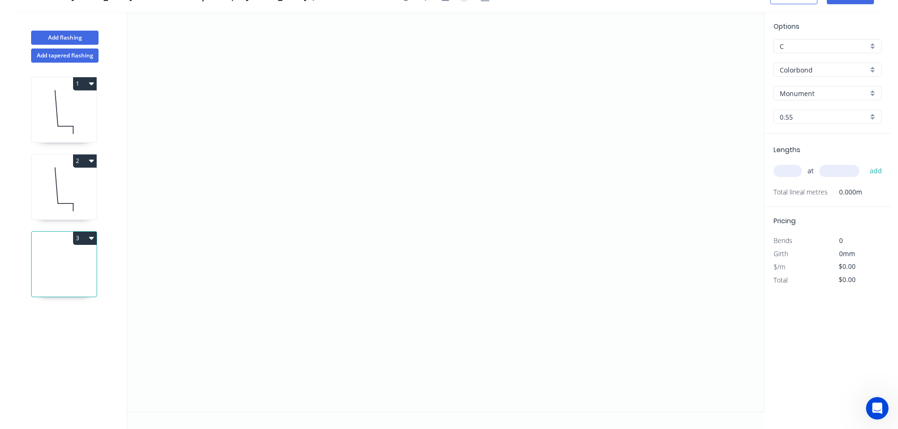
click at [802, 70] on input "Colorbond" at bounding box center [823, 70] width 88 height 10
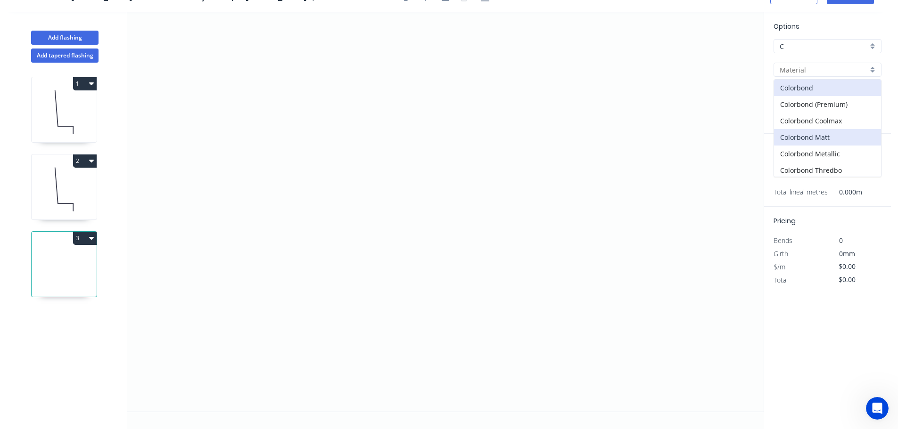
scroll to position [200, 0]
click at [801, 149] on div "Zincalume" at bounding box center [827, 152] width 107 height 16
type input "Zincalume"
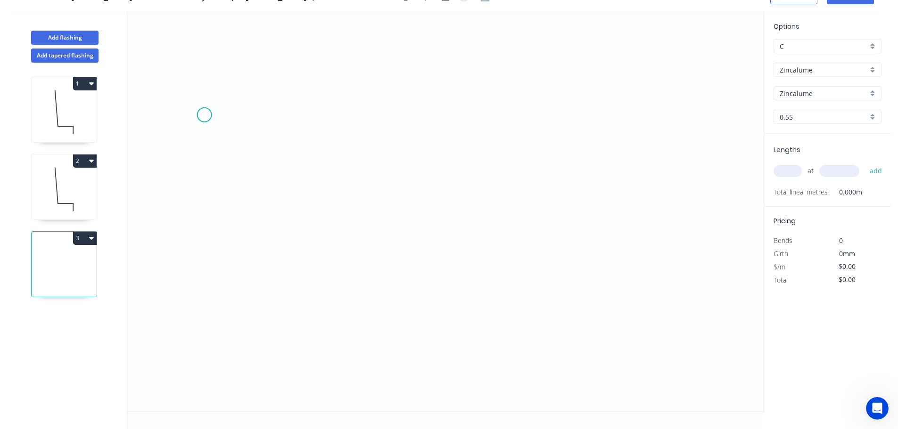
click at [204, 115] on icon "0" at bounding box center [445, 212] width 636 height 400
click at [384, 124] on icon "0" at bounding box center [445, 212] width 636 height 400
click at [385, 76] on icon "0 ?" at bounding box center [445, 212] width 636 height 400
click at [471, 79] on icon "0 ? ?" at bounding box center [445, 212] width 636 height 400
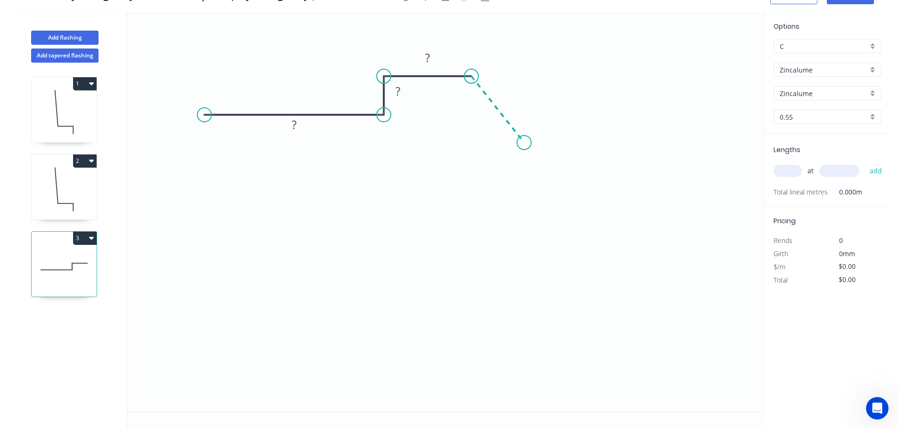
click at [524, 143] on icon "0 ? ? ?" at bounding box center [445, 212] width 636 height 400
click at [495, 170] on icon at bounding box center [509, 157] width 29 height 29
click at [611, 288] on icon "0 ? ? ? ? ? ? º ? º" at bounding box center [445, 212] width 636 height 400
click at [492, 171] on circle at bounding box center [492, 169] width 14 height 14
drag, startPoint x: 612, startPoint y: 287, endPoint x: 607, endPoint y: 302, distance: 14.9
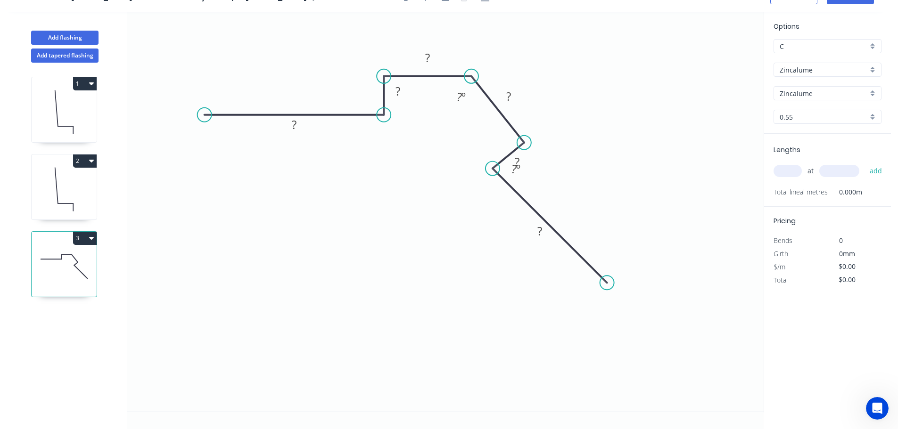
click at [607, 302] on icon "0 ? ? ? ? ? ? ? º ? º" at bounding box center [445, 212] width 636 height 400
drag, startPoint x: 605, startPoint y: 278, endPoint x: 596, endPoint y: 295, distance: 20.0
click at [596, 295] on circle at bounding box center [596, 295] width 14 height 14
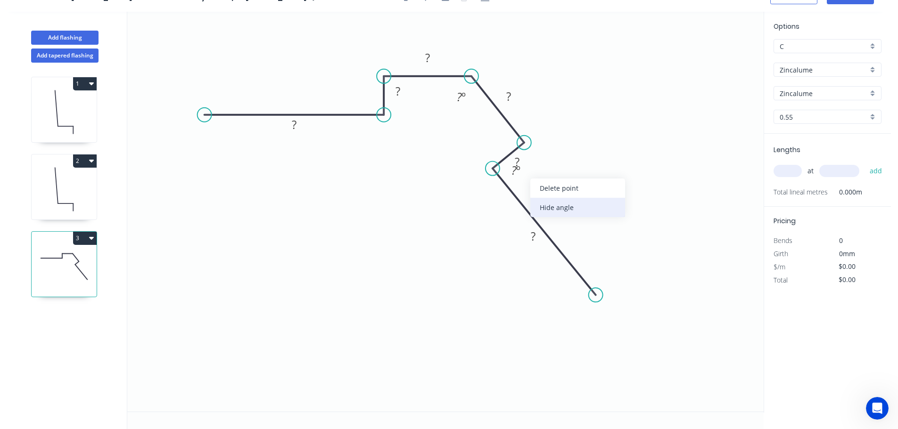
click at [555, 209] on div "Hide angle" at bounding box center [577, 207] width 95 height 19
click at [293, 125] on tspan "?" at bounding box center [294, 125] width 5 height 16
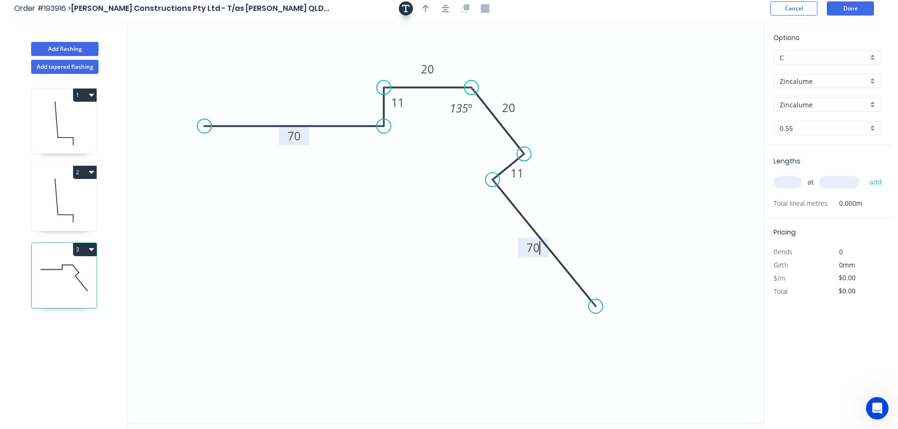
scroll to position [0, 0]
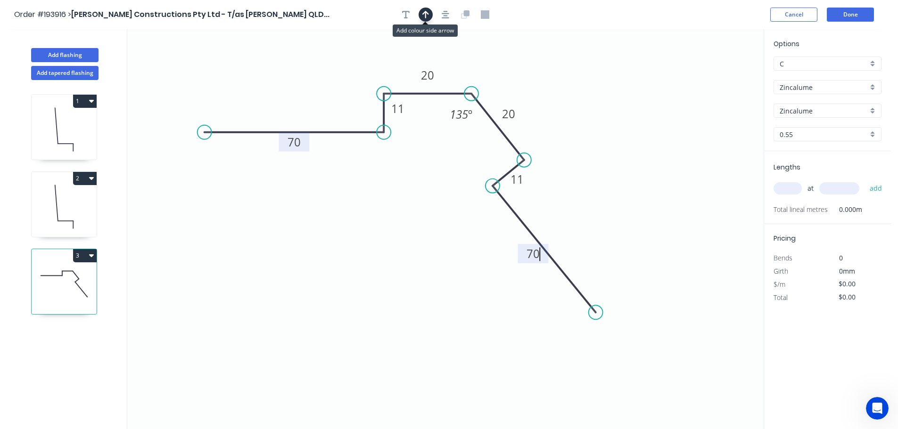
click at [426, 16] on icon "button" at bounding box center [425, 14] width 7 height 8
type input "$14.94"
click at [718, 78] on icon "0 70 11 20 20 11 70 135 º" at bounding box center [445, 229] width 636 height 400
click at [717, 76] on icon at bounding box center [716, 65] width 8 height 30
drag, startPoint x: 717, startPoint y: 76, endPoint x: 614, endPoint y: 128, distance: 115.1
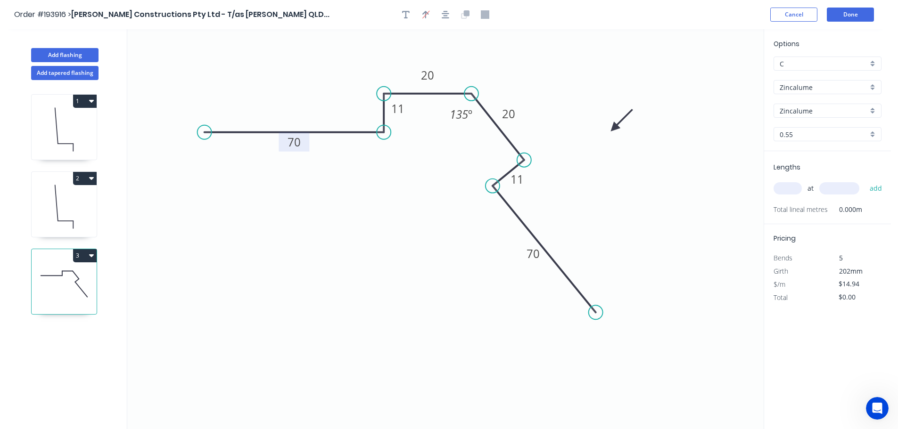
click at [614, 128] on icon at bounding box center [621, 120] width 27 height 27
click at [787, 188] on input "text" at bounding box center [787, 188] width 28 height 12
type input "1"
type input "1200"
click at [865, 180] on button "add" at bounding box center [876, 188] width 22 height 16
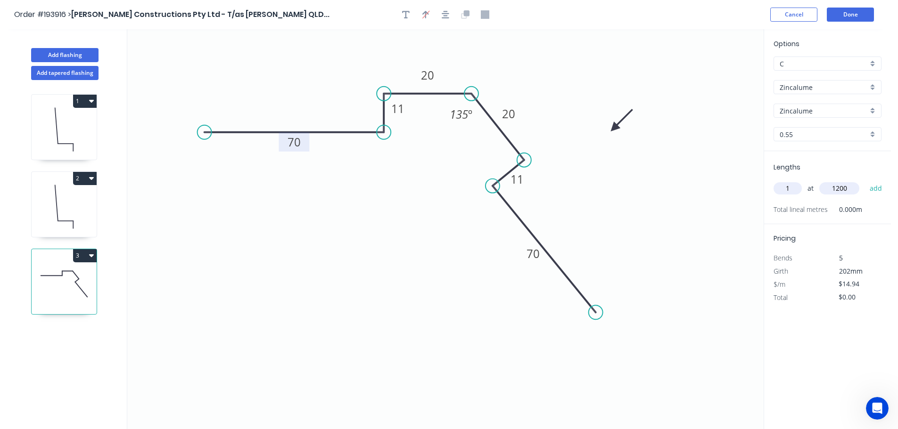
type input "$17.93"
type input "1"
type input "3400"
click at [865, 180] on button "add" at bounding box center [876, 188] width 22 height 16
type input "$68.72"
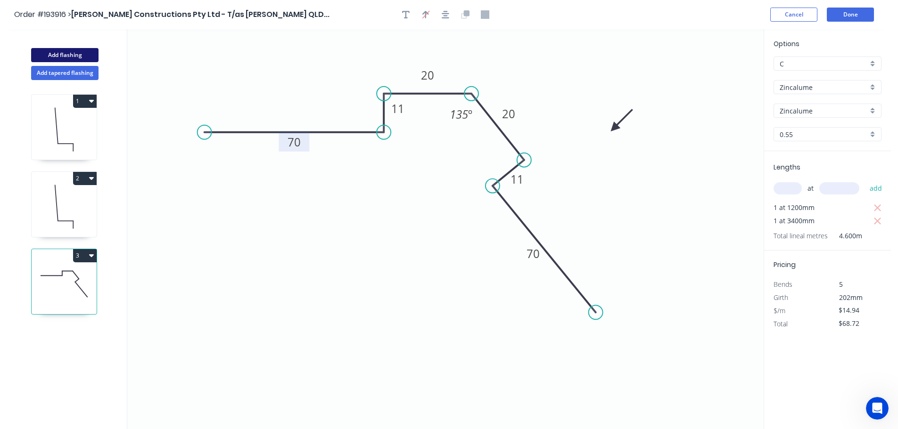
click at [67, 52] on button "Add flashing" at bounding box center [64, 55] width 67 height 14
type input "$0.00"
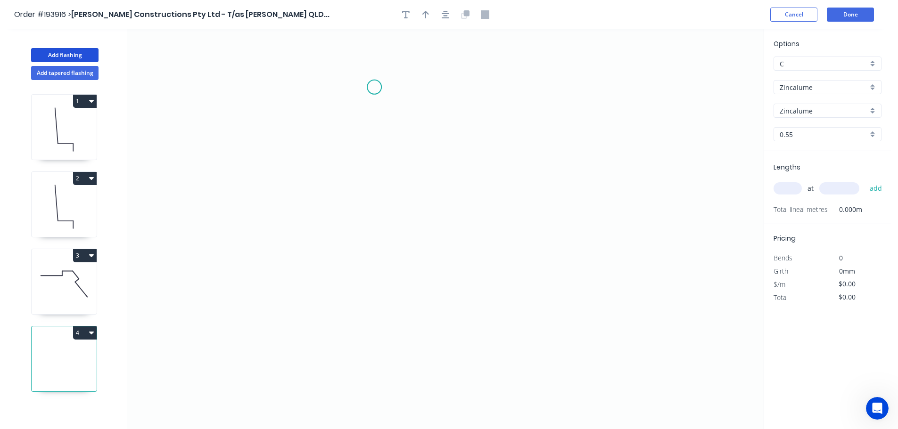
click at [374, 87] on icon "0" at bounding box center [445, 229] width 636 height 400
click at [374, 333] on icon "0" at bounding box center [445, 229] width 636 height 400
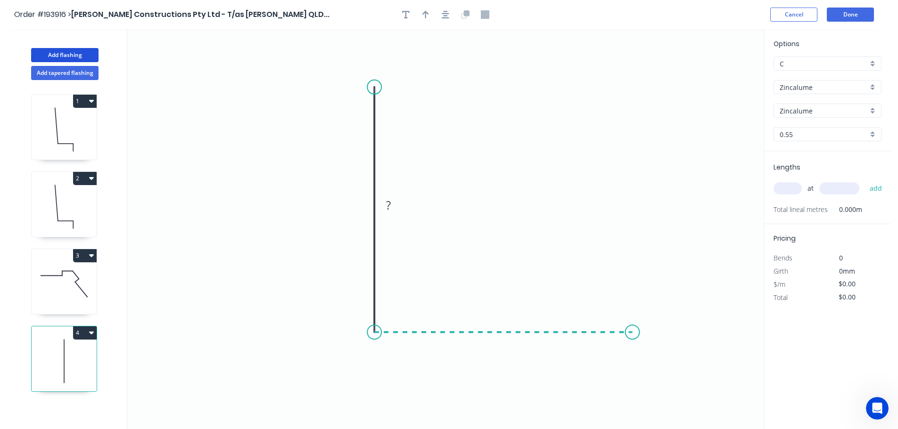
click at [632, 339] on icon "0 ?" at bounding box center [445, 229] width 636 height 400
click at [632, 339] on circle at bounding box center [632, 332] width 14 height 14
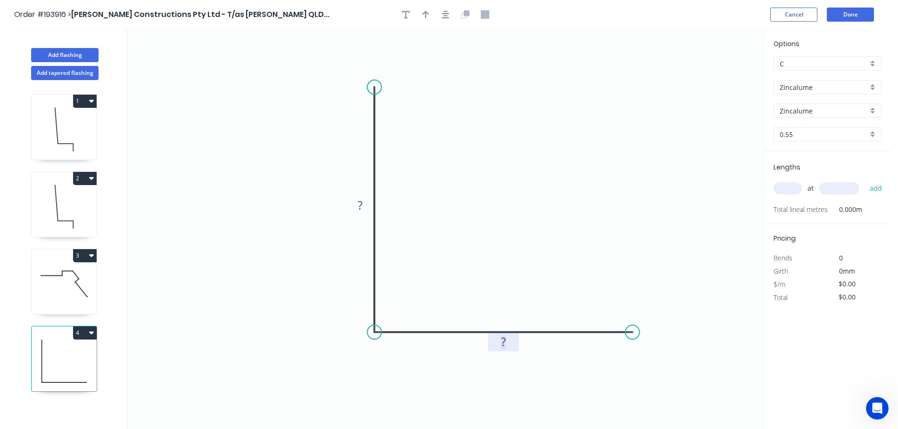
click at [503, 340] on tspan "?" at bounding box center [503, 342] width 5 height 16
click at [427, 15] on icon "button" at bounding box center [425, 14] width 7 height 8
type input "$8.75"
click at [717, 74] on icon at bounding box center [716, 65] width 8 height 30
drag, startPoint x: 717, startPoint y: 74, endPoint x: 534, endPoint y: 189, distance: 215.8
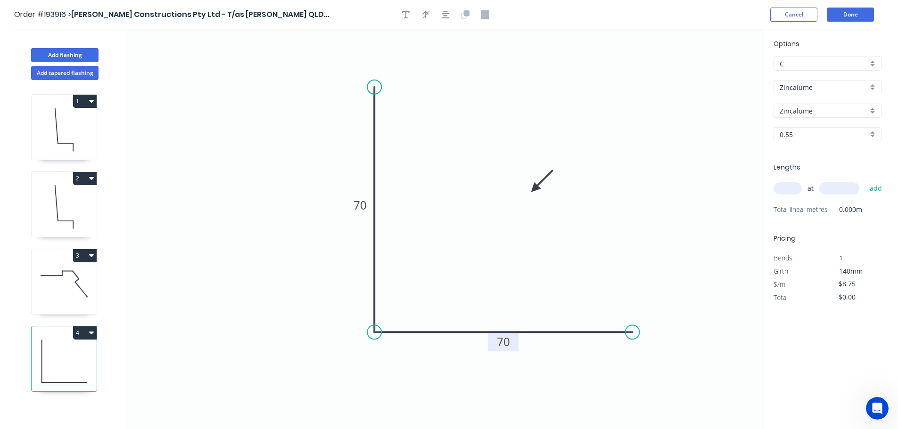
click at [534, 189] on icon at bounding box center [541, 180] width 27 height 27
click at [784, 187] on input "text" at bounding box center [787, 188] width 28 height 12
type input "10"
type input "3600"
click at [865, 180] on button "add" at bounding box center [876, 188] width 22 height 16
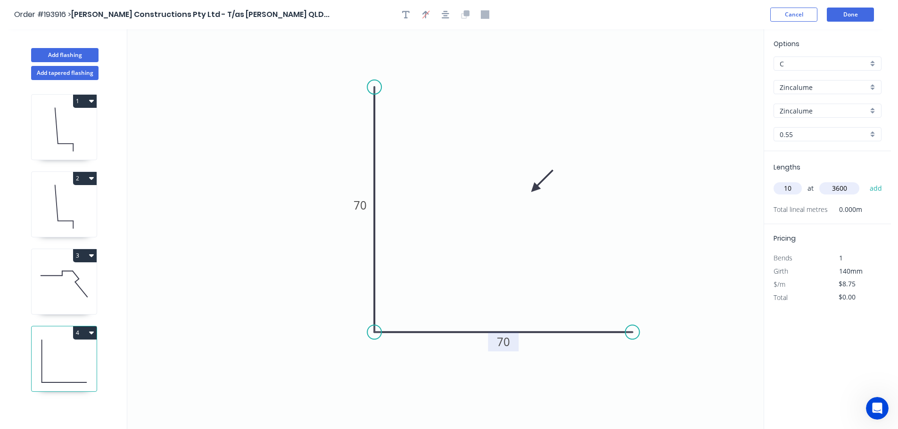
type input "$315.00"
type input "10"
type input "4200"
click at [865, 180] on button "add" at bounding box center [876, 188] width 22 height 16
type input "$682.50"
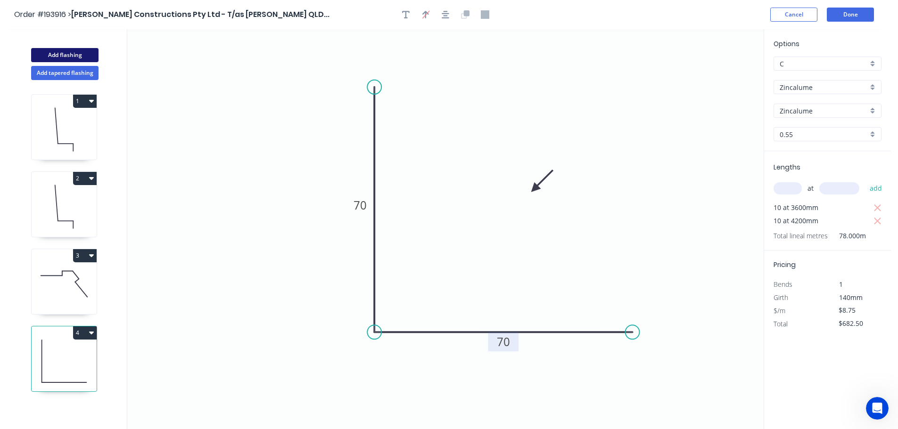
click at [69, 51] on button "Add flashing" at bounding box center [64, 55] width 67 height 14
type input "$0.00"
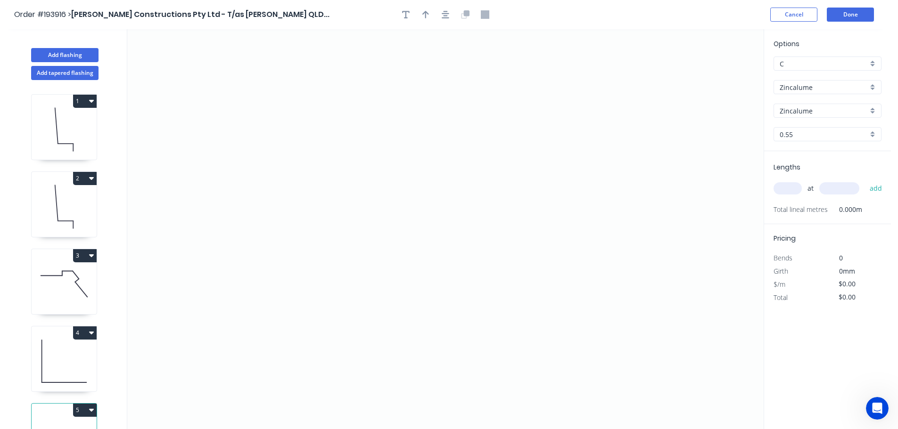
click at [790, 186] on input "text" at bounding box center [787, 188] width 28 height 12
type input "2"
type input "6000"
click at [865, 180] on button "add" at bounding box center [876, 188] width 22 height 16
click at [800, 84] on input "Zincalume" at bounding box center [823, 87] width 88 height 10
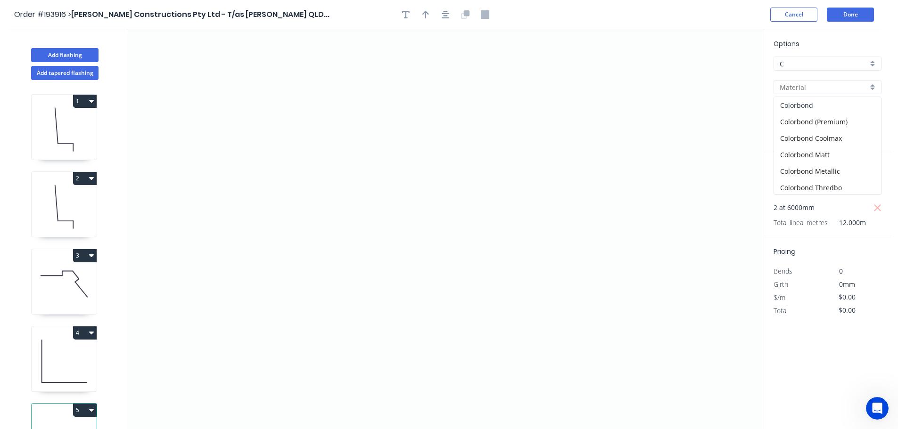
click at [792, 104] on div "Colorbond" at bounding box center [827, 105] width 107 height 16
type input "Colorbond"
type input "aNoColor"
click at [800, 115] on input "aNoColor" at bounding box center [823, 111] width 88 height 10
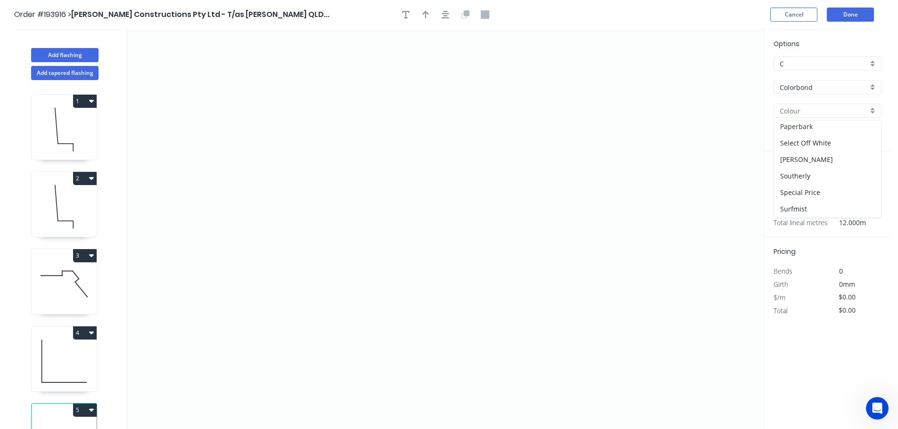
click at [796, 124] on div "Paperbark" at bounding box center [827, 126] width 107 height 16
type input "Paperbark"
click at [365, 90] on icon "0" at bounding box center [445, 229] width 636 height 400
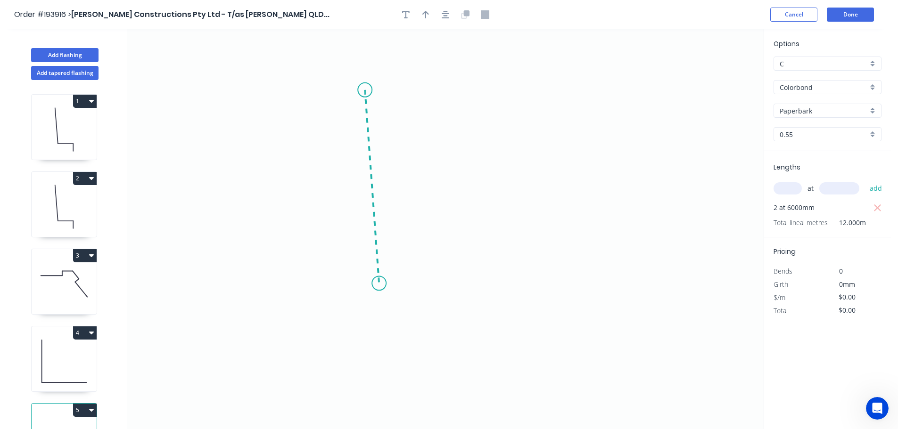
click at [379, 284] on icon "0" at bounding box center [445, 229] width 636 height 400
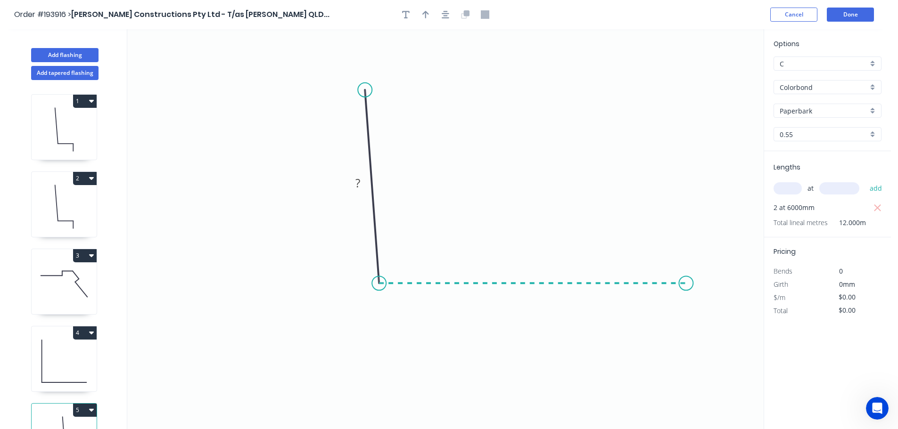
click at [686, 293] on icon "0 ?" at bounding box center [445, 229] width 636 height 400
click at [687, 344] on icon "0 ? ? ? º" at bounding box center [445, 229] width 636 height 400
click at [687, 344] on circle at bounding box center [686, 343] width 14 height 14
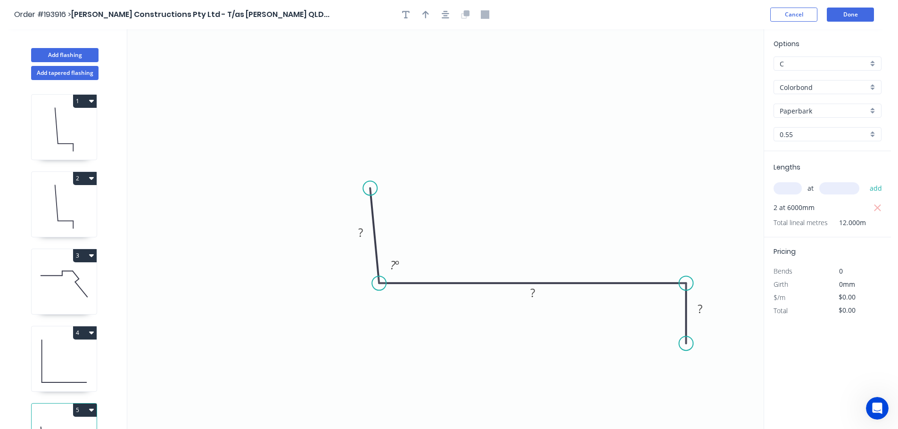
drag, startPoint x: 367, startPoint y: 135, endPoint x: 370, endPoint y: 188, distance: 53.8
click at [370, 188] on circle at bounding box center [370, 188] width 14 height 14
click at [424, 12] on icon "button" at bounding box center [425, 14] width 7 height 8
click at [717, 75] on icon at bounding box center [716, 65] width 8 height 30
drag, startPoint x: 715, startPoint y: 75, endPoint x: 572, endPoint y: 139, distance: 156.5
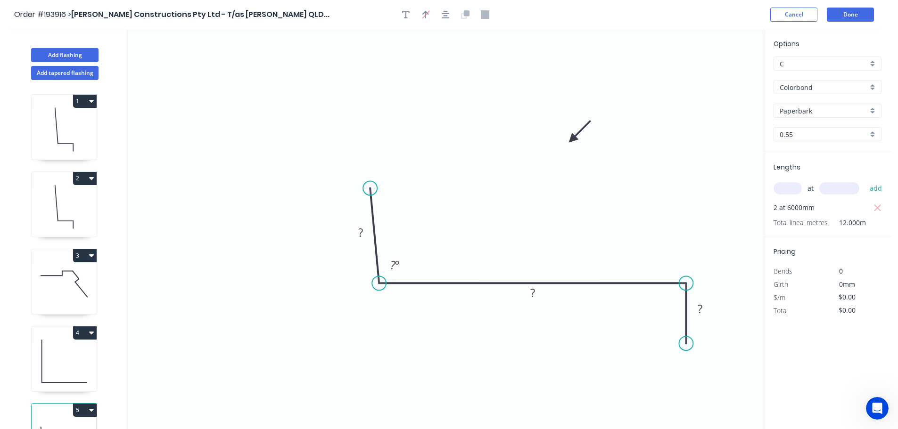
click at [572, 139] on icon at bounding box center [579, 131] width 27 height 27
click at [447, 14] on icon "button" at bounding box center [446, 15] width 8 height 8
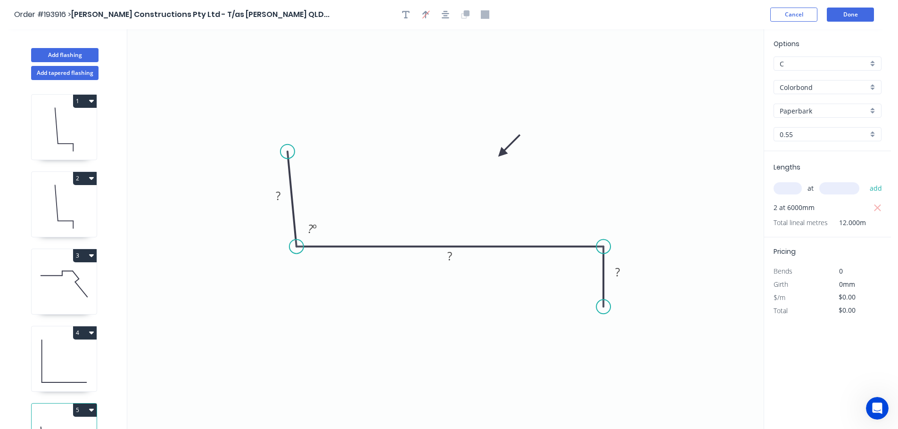
drag, startPoint x: 573, startPoint y: 137, endPoint x: 474, endPoint y: 144, distance: 100.2
click at [495, 144] on icon at bounding box center [508, 145] width 27 height 27
click at [279, 196] on tspan "?" at bounding box center [278, 196] width 5 height 16
click at [851, 14] on button "Done" at bounding box center [849, 15] width 47 height 14
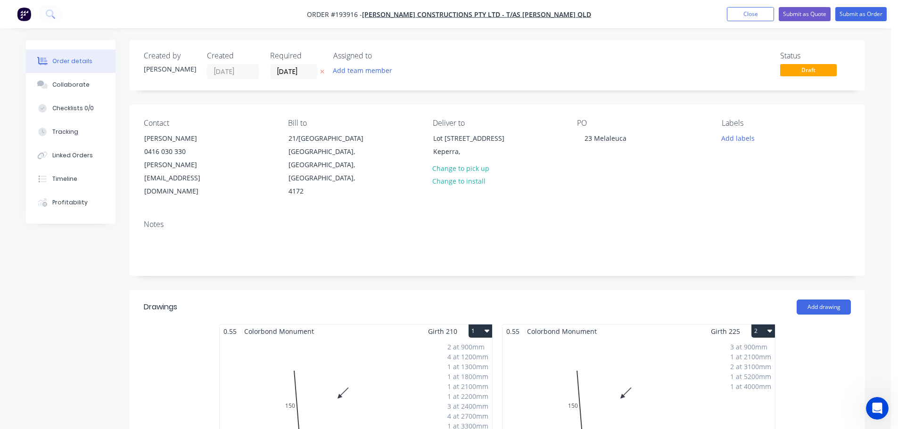
type input "$80.00"
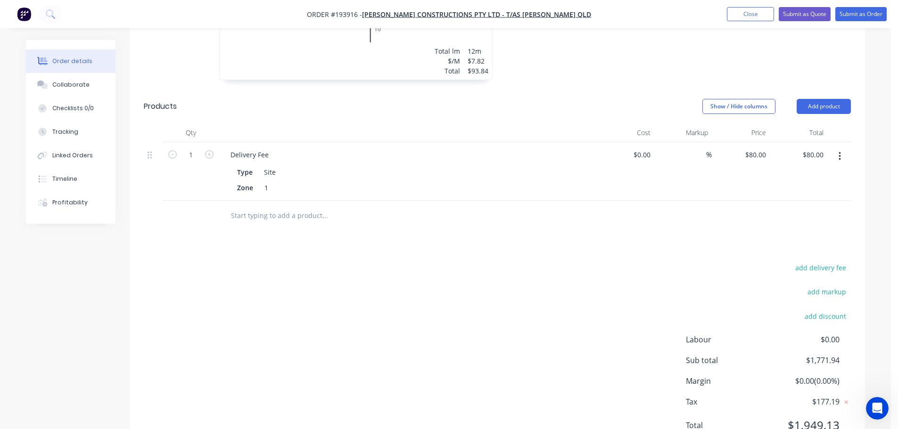
scroll to position [754, 0]
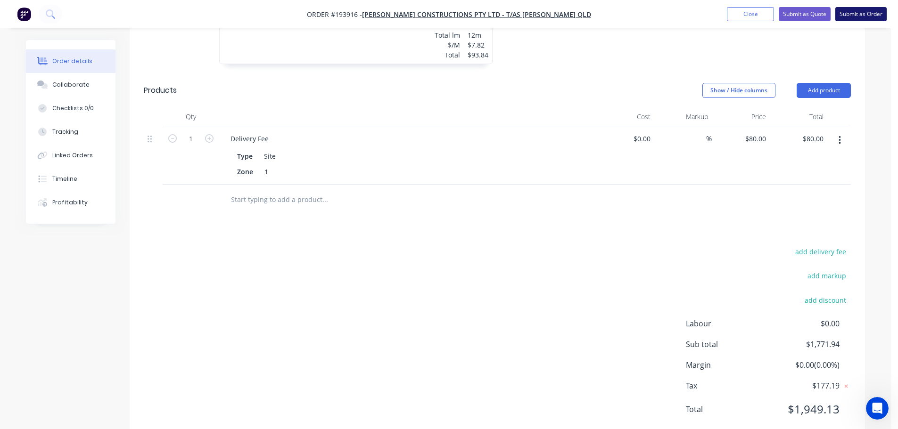
click at [868, 13] on button "Submit as Order" at bounding box center [860, 14] width 51 height 14
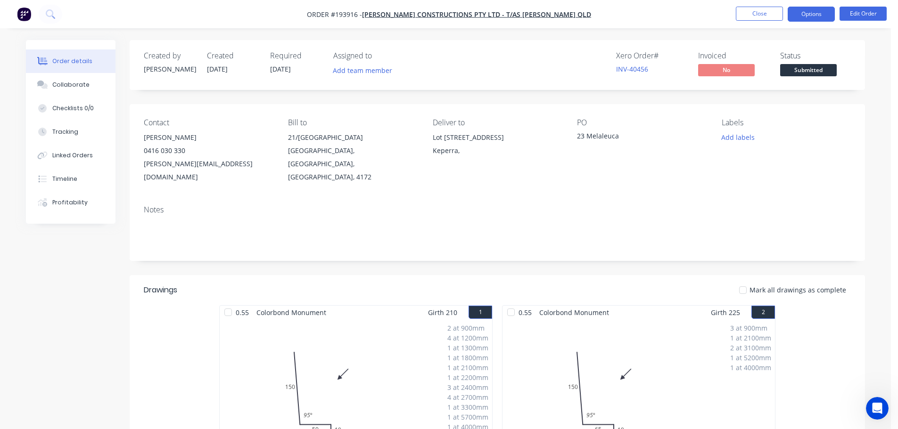
click at [809, 16] on button "Options" at bounding box center [810, 14] width 47 height 15
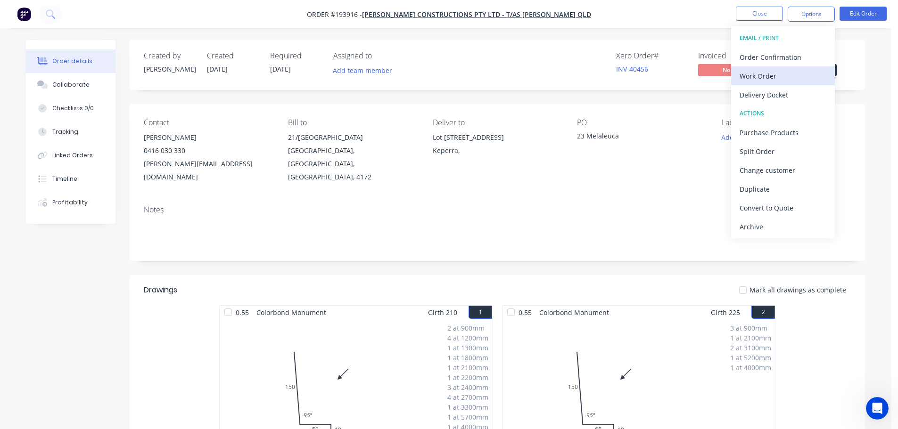
click at [759, 68] on button "Work Order" at bounding box center [783, 75] width 104 height 19
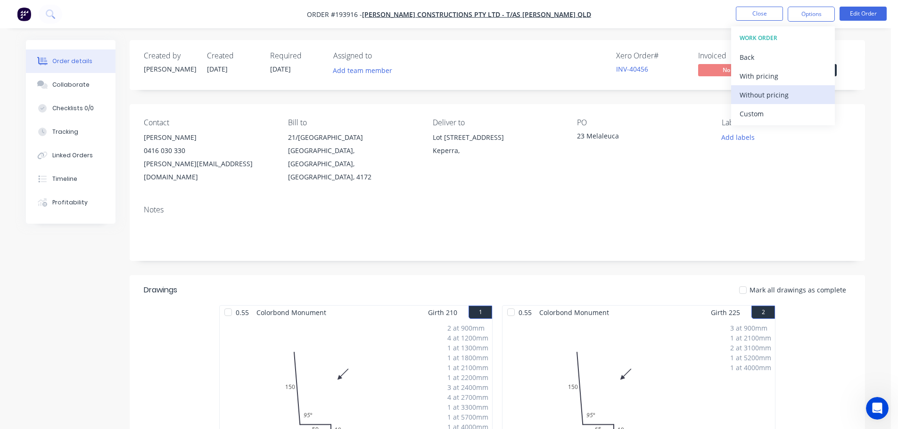
click at [758, 90] on div "Without pricing" at bounding box center [782, 95] width 87 height 14
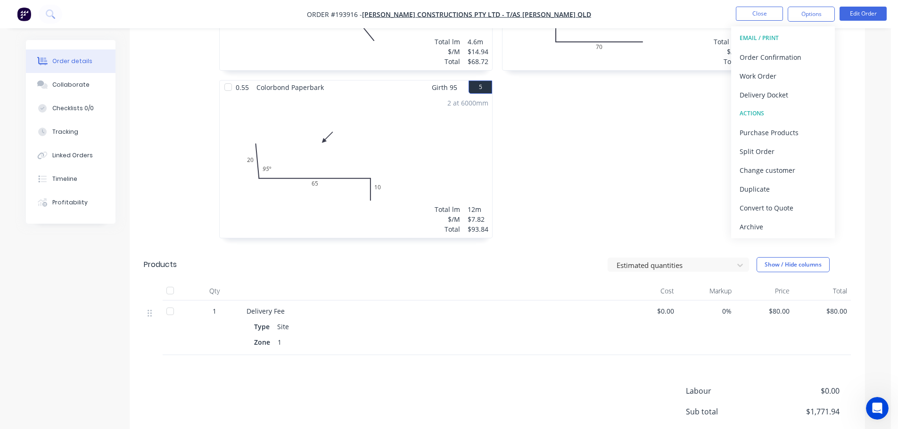
scroll to position [641, 0]
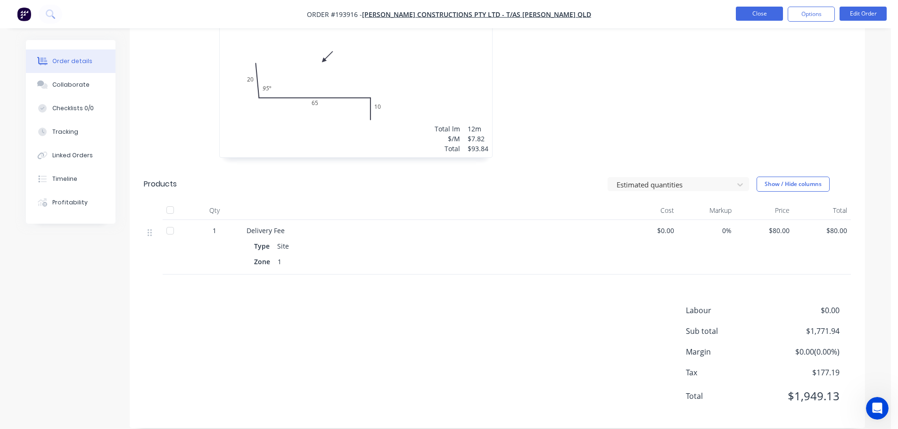
click at [755, 11] on button "Close" at bounding box center [759, 14] width 47 height 14
